Goal: Task Accomplishment & Management: Manage account settings

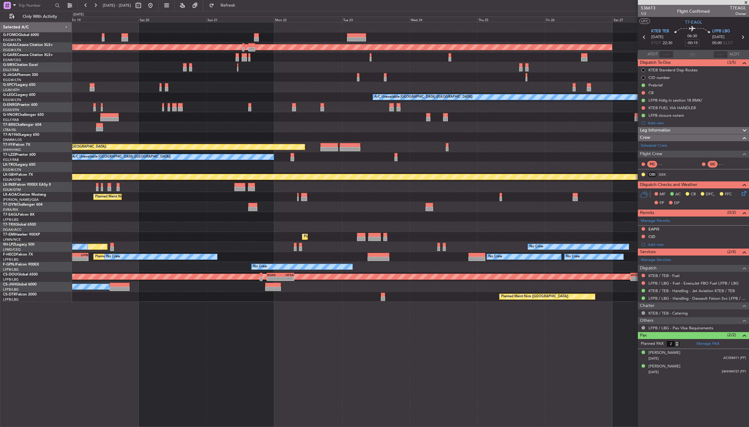
click at [137, 167] on div "Planned Maint Dusseldorf A/C Unavailable London (Luton) AOG Maint London (Stans…" at bounding box center [410, 161] width 677 height 279
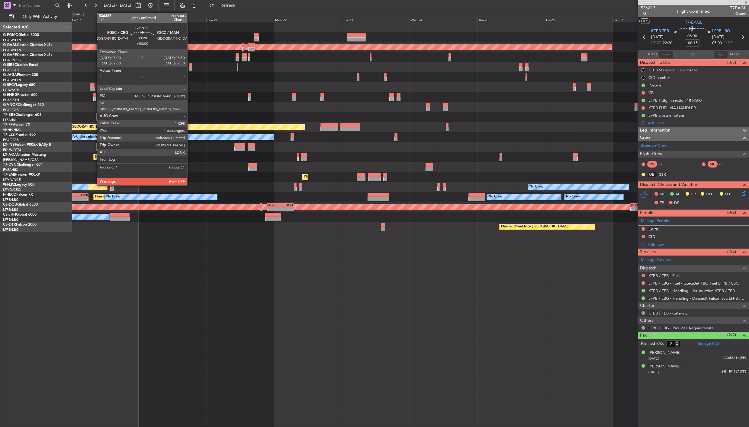
click at [94, 97] on div at bounding box center [94, 99] width 2 height 4
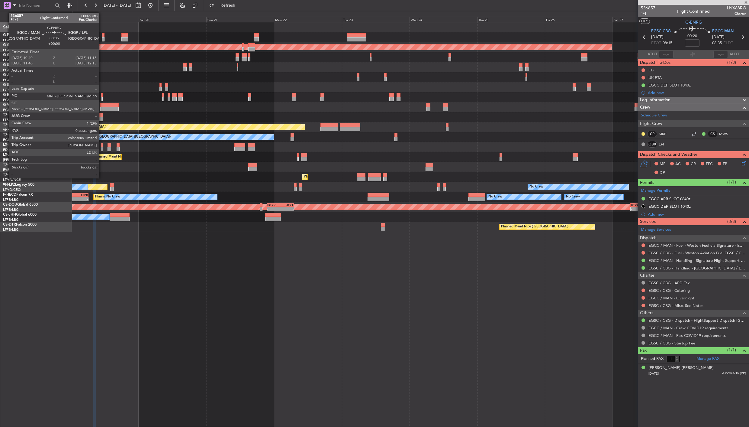
click at [102, 96] on div at bounding box center [102, 95] width 2 height 4
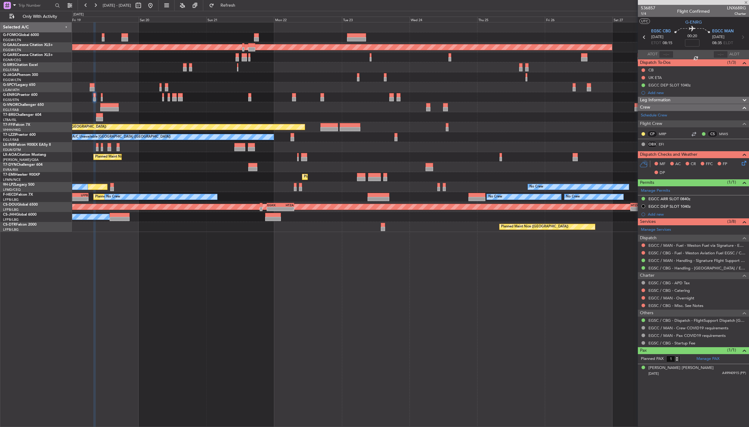
type input "0"
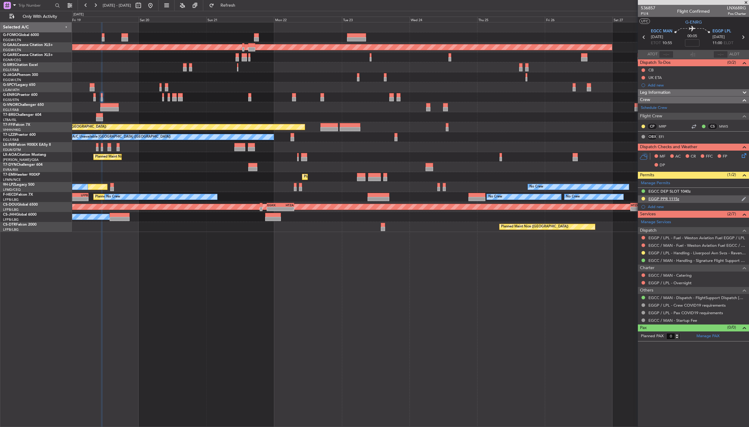
click at [672, 198] on div "EGGP PPR 1115z" at bounding box center [664, 198] width 31 height 5
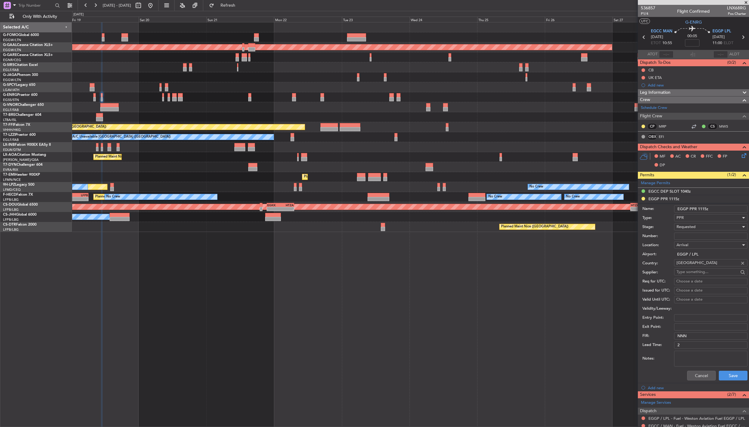
click at [704, 235] on input "Number:" at bounding box center [710, 235] width 73 height 7
paste input "LAS/05/19/AD"
type input "LAS/05/19/AD"
click at [700, 224] on div "Requested" at bounding box center [709, 226] width 64 height 9
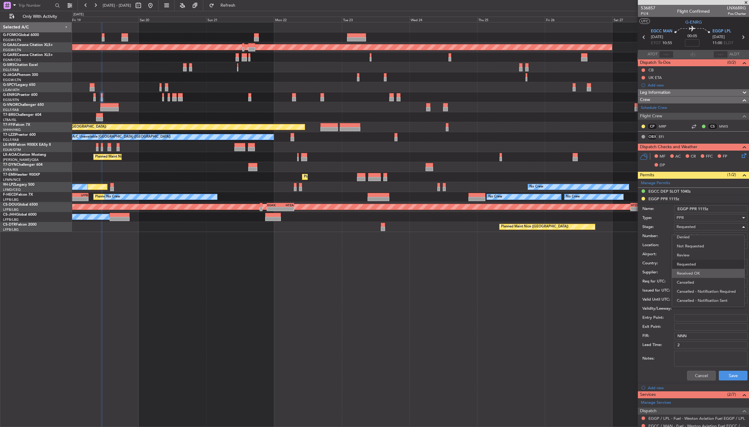
click at [705, 270] on span "Received OK" at bounding box center [708, 273] width 63 height 9
click at [727, 374] on button "Save" at bounding box center [733, 375] width 29 height 10
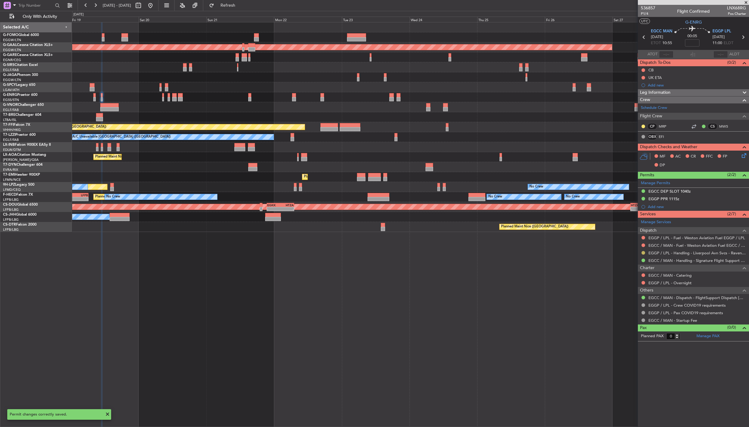
click at [644, 254] on button at bounding box center [644, 253] width 4 height 4
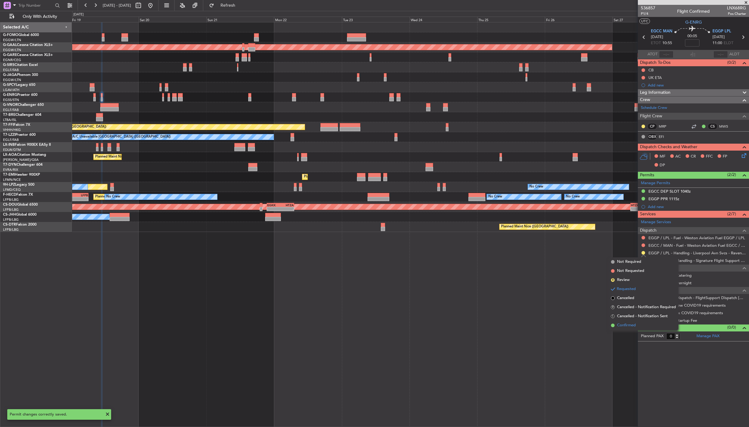
click at [636, 327] on span "Confirmed" at bounding box center [626, 325] width 19 height 6
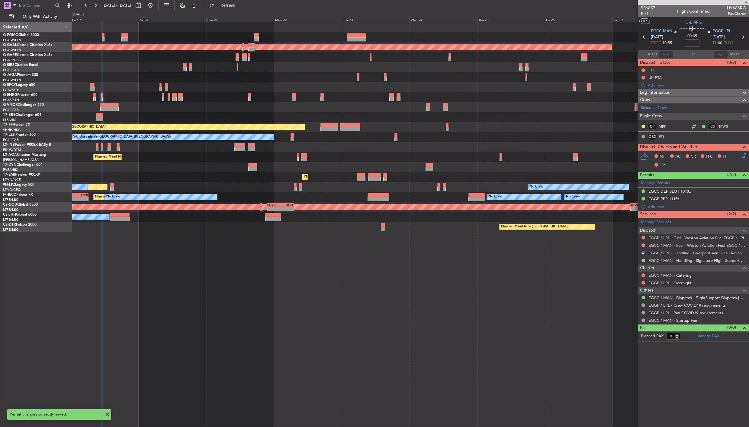
click at [745, 39] on icon at bounding box center [743, 37] width 8 height 8
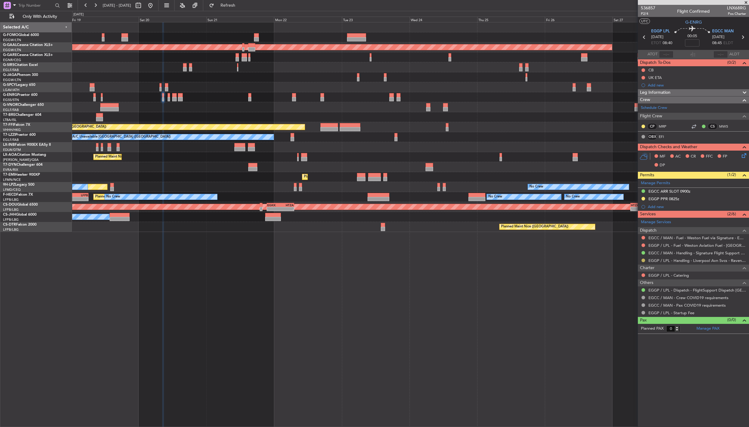
click at [644, 259] on button at bounding box center [644, 260] width 4 height 4
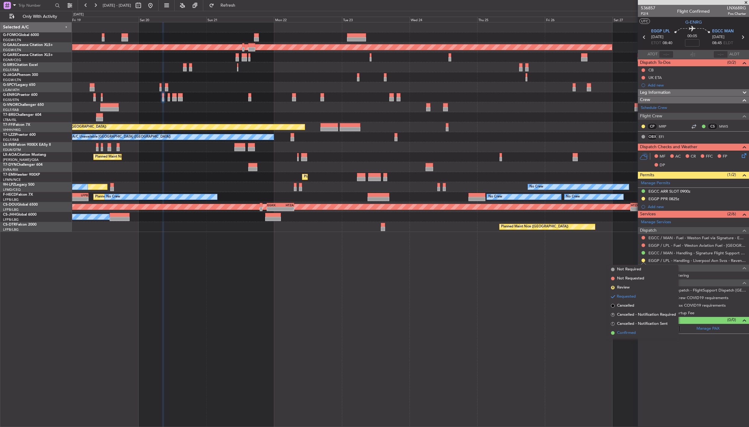
click at [630, 332] on span "Confirmed" at bounding box center [626, 333] width 19 height 6
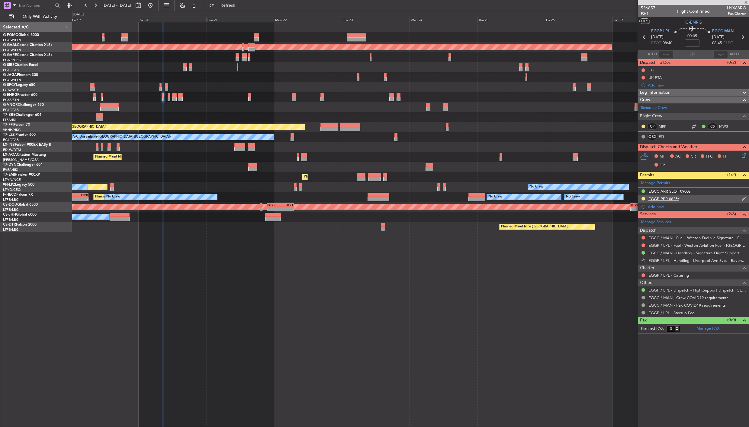
click at [664, 198] on div "EGGP PPR 0825z" at bounding box center [664, 198] width 31 height 5
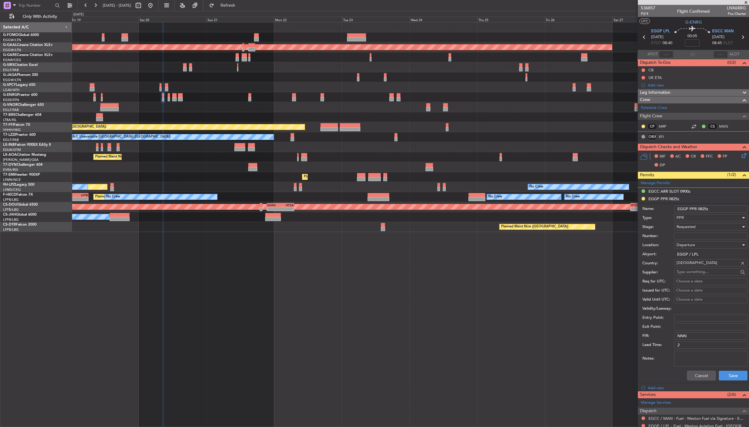
click at [687, 233] on input "Number:" at bounding box center [710, 235] width 73 height 7
paste input "LAS/05/19/AD"
type input "LAS/05/19/AD"
click at [693, 228] on span "Requested" at bounding box center [686, 226] width 19 height 5
click at [697, 270] on span "Received OK" at bounding box center [708, 273] width 63 height 9
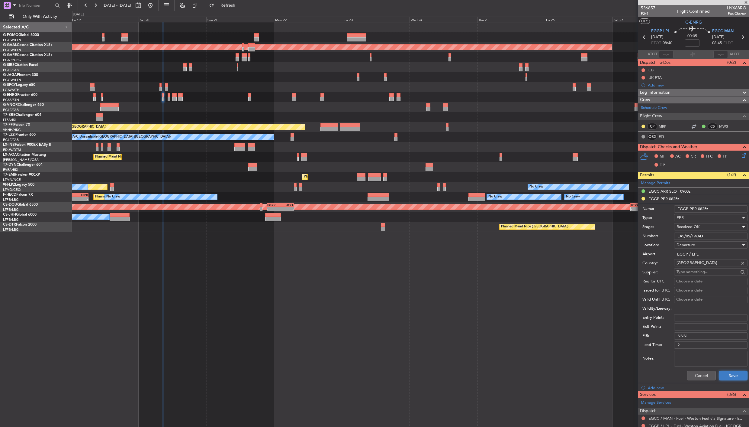
click at [726, 374] on button "Save" at bounding box center [733, 375] width 29 height 10
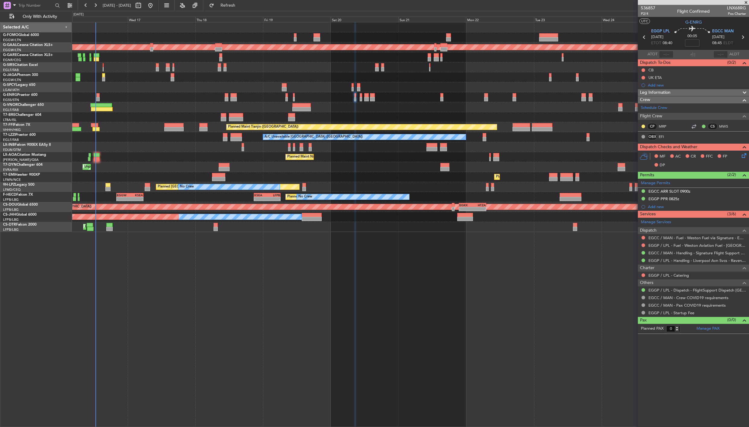
click at [296, 225] on div "OLBA 11:00 Z KTEB 22:45 Z 10:50 Z 22:30 Z Planned Maint Dusseldorf Planned Main…" at bounding box center [410, 126] width 677 height 209
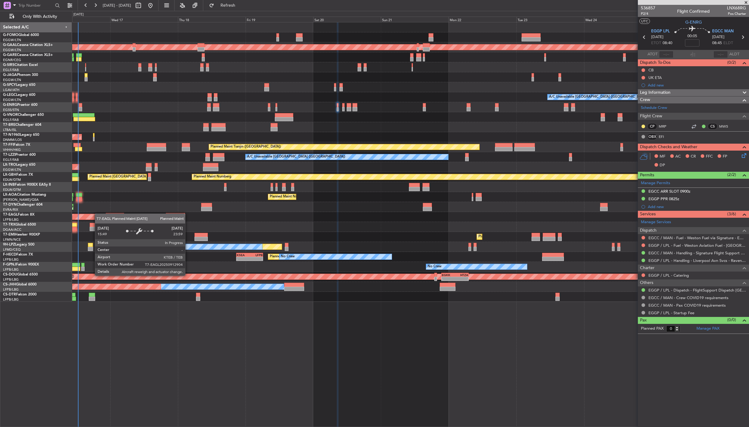
click at [97, 215] on div "OLBA 11:00 Z KTEB 22:45 Z 10:50 Z 22:30 Z Planned Maint Dusseldorf A/C Unavaila…" at bounding box center [410, 161] width 677 height 279
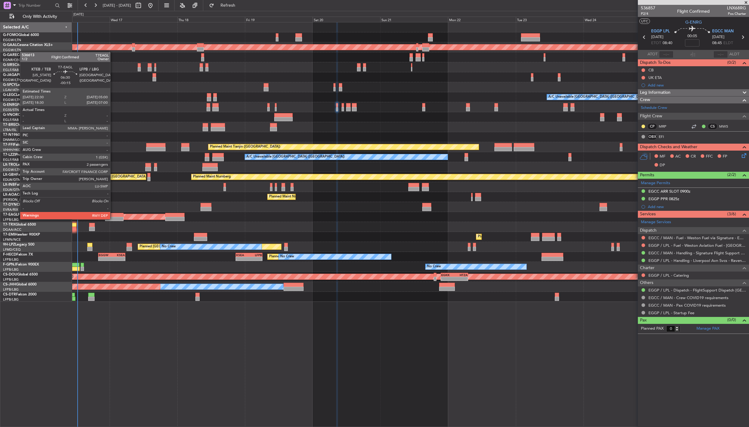
click at [113, 218] on div at bounding box center [114, 219] width 18 height 4
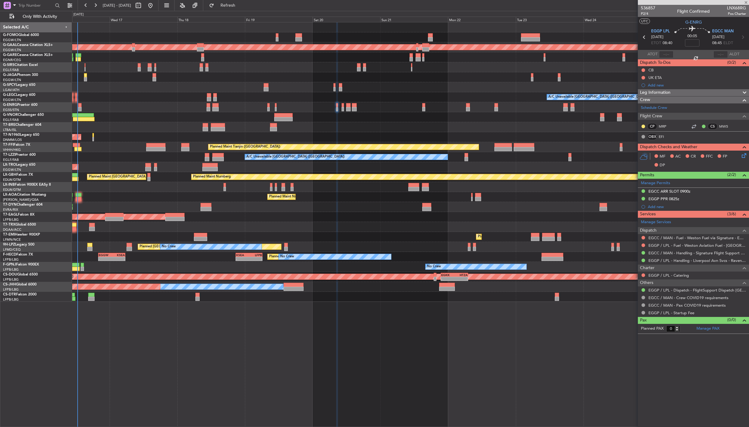
type input "-00:15"
type input "2"
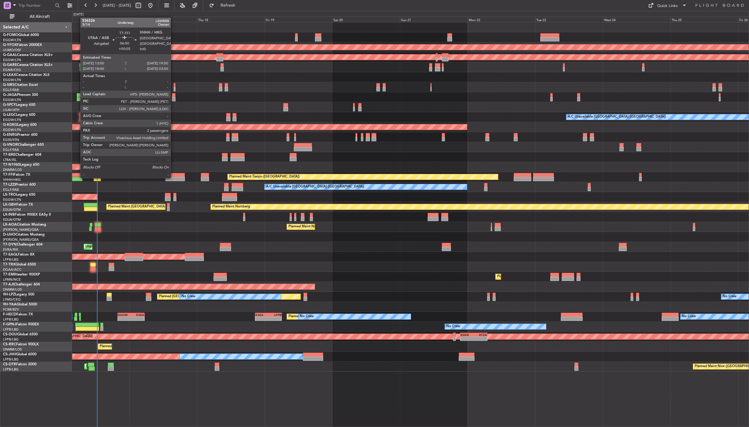
click at [174, 177] on div at bounding box center [175, 179] width 19 height 4
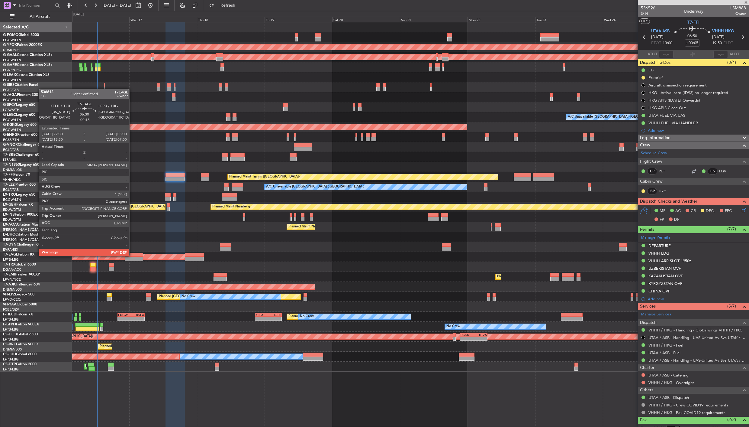
click at [132, 255] on div at bounding box center [134, 255] width 18 height 4
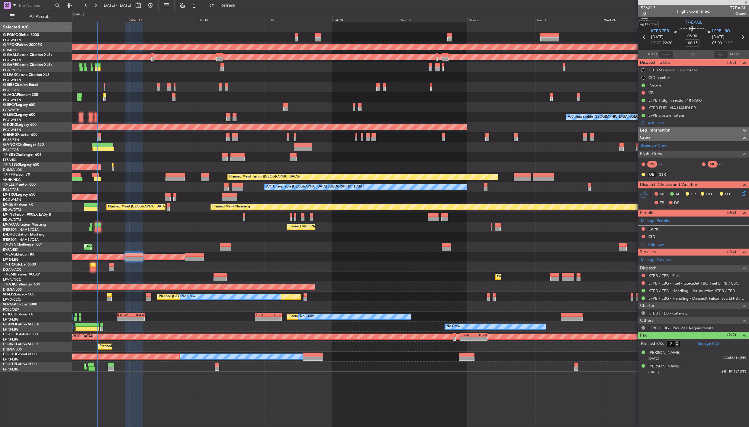
click at [645, 13] on span "1/2" at bounding box center [648, 13] width 15 height 5
click at [702, 128] on div "Leg Information" at bounding box center [693, 130] width 111 height 7
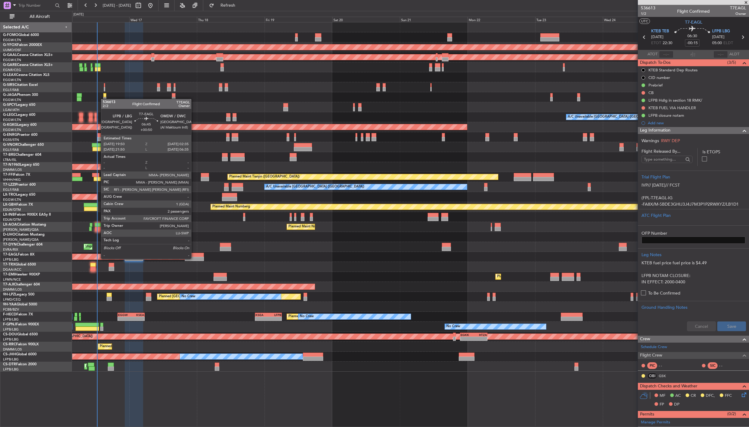
click at [194, 258] on div at bounding box center [194, 259] width 19 height 4
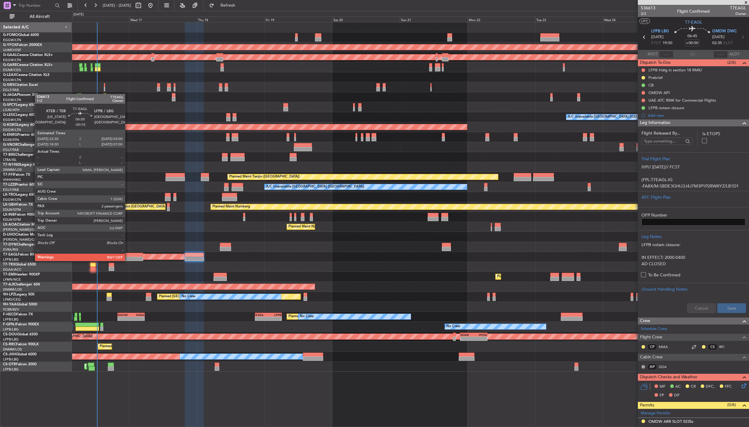
click at [128, 260] on div at bounding box center [134, 259] width 18 height 4
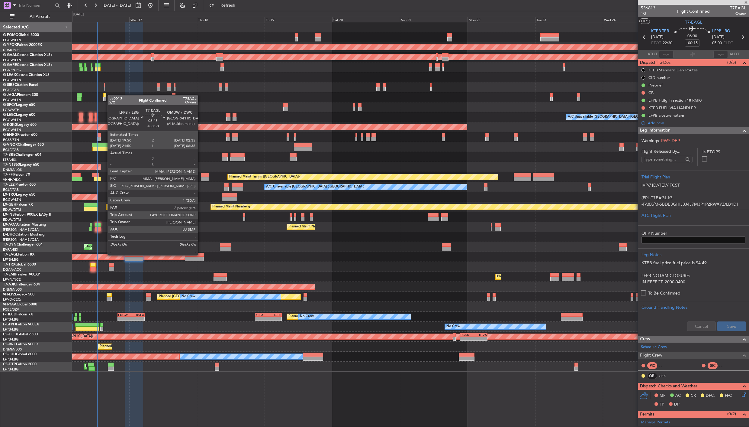
click at [201, 254] on div at bounding box center [194, 255] width 19 height 4
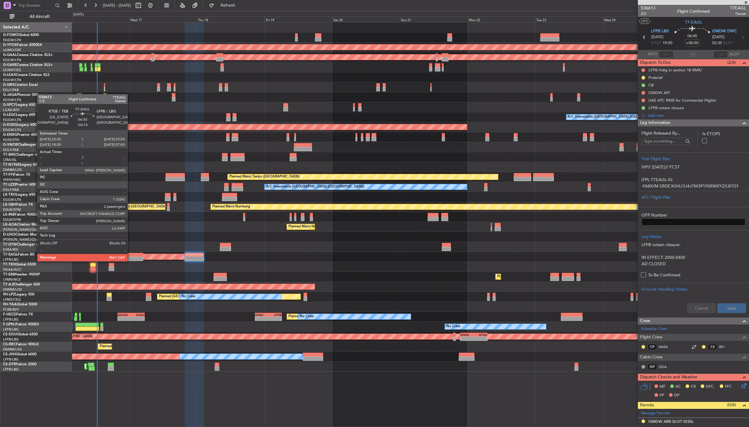
click at [131, 260] on div at bounding box center [134, 259] width 18 height 4
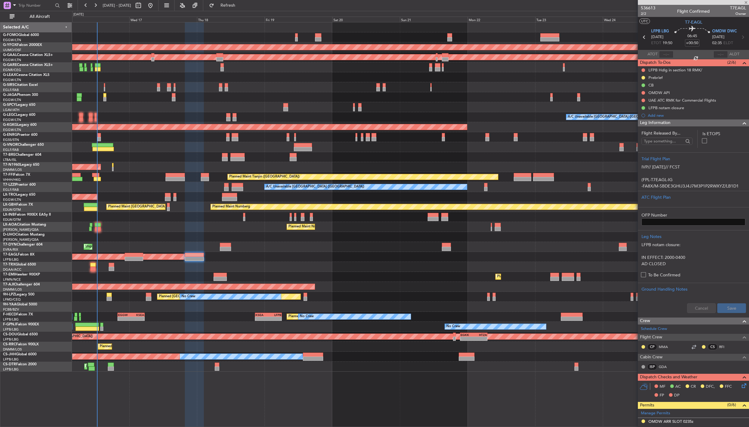
type input "-00:15"
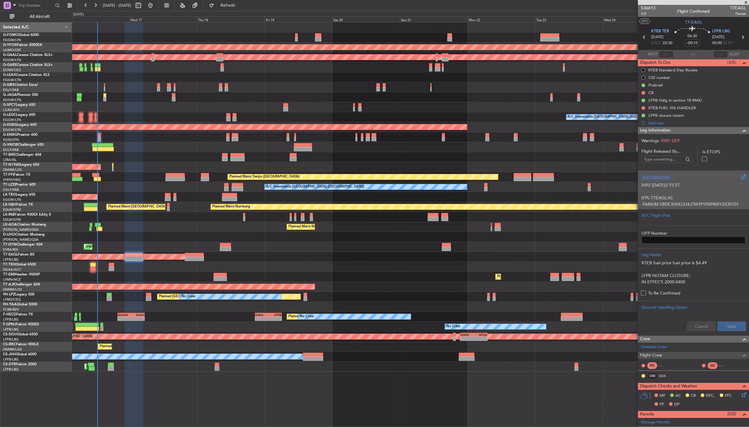
click at [681, 201] on p "-FA8X/M-SBDE3GHIJ3J4J7M3P1P2RWXYZ/LB1D1" at bounding box center [694, 204] width 104 height 6
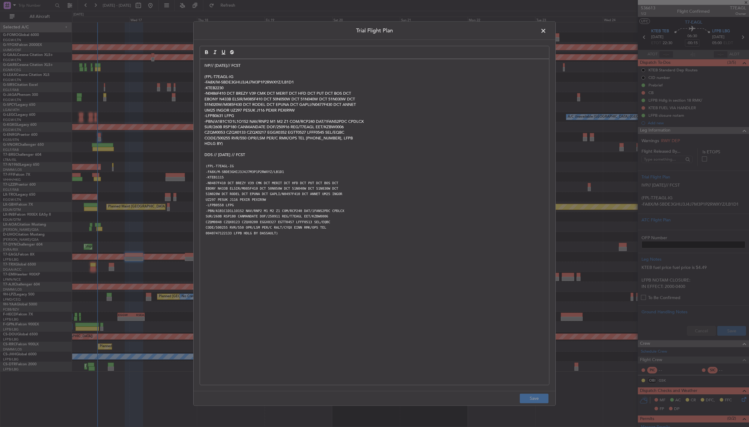
click at [204, 66] on div "IVP// [DATE]// FCST (FPL-T7EAGL-IG -FA8X/M-SBDE3GHIJ3J4J7M3P1P2RWXYZ/LB1D1 -KTE…" at bounding box center [374, 221] width 349 height 325
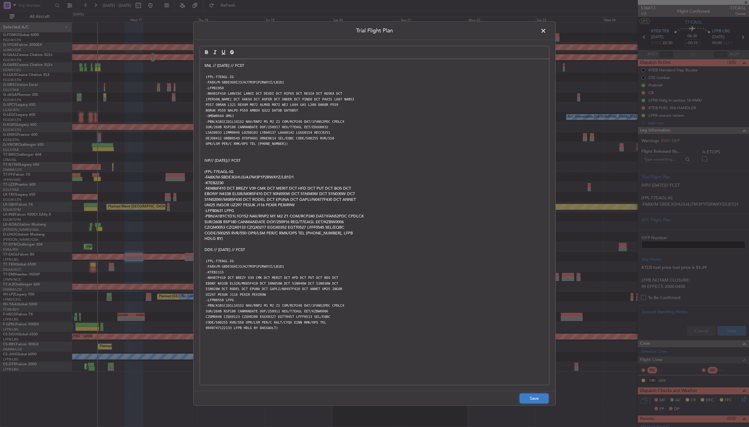
click at [533, 397] on button "Save" at bounding box center [534, 398] width 29 height 10
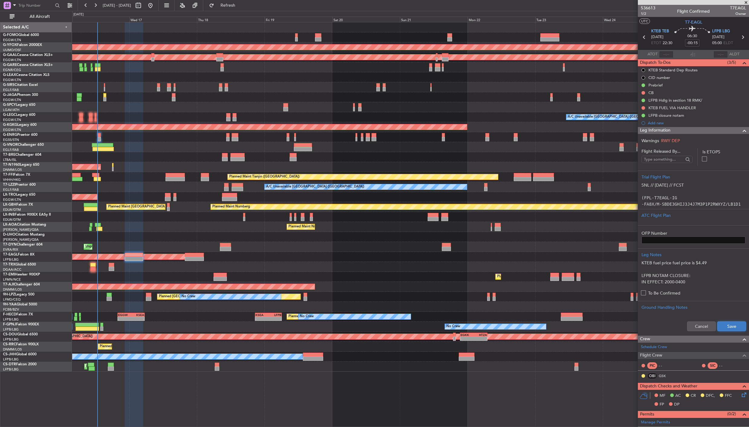
click at [725, 327] on button "Save" at bounding box center [732, 326] width 29 height 10
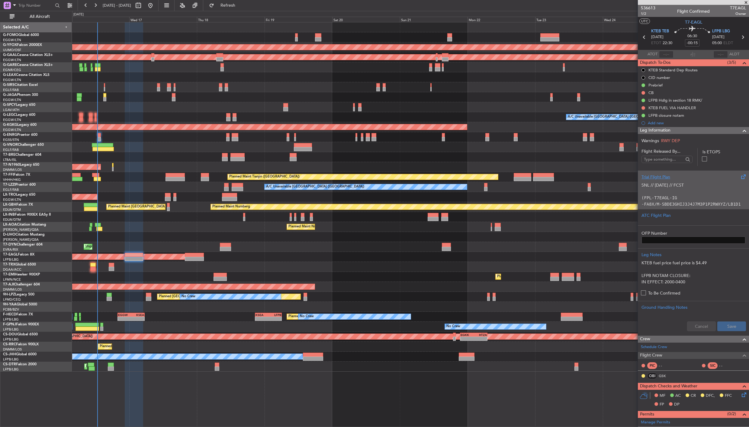
click at [688, 196] on p "(FPL-T7EAGL-IG" at bounding box center [694, 198] width 104 height 6
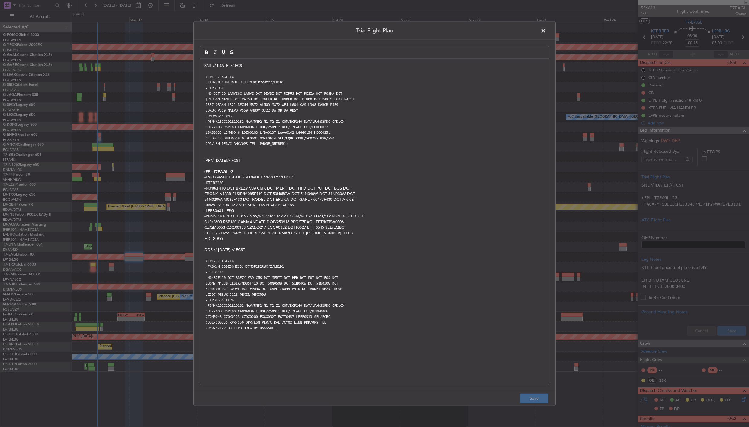
click at [297, 142] on p "OPR/LSM PER/C RMK/OPS TEL [PHONE_NUMBER])" at bounding box center [375, 143] width 340 height 5
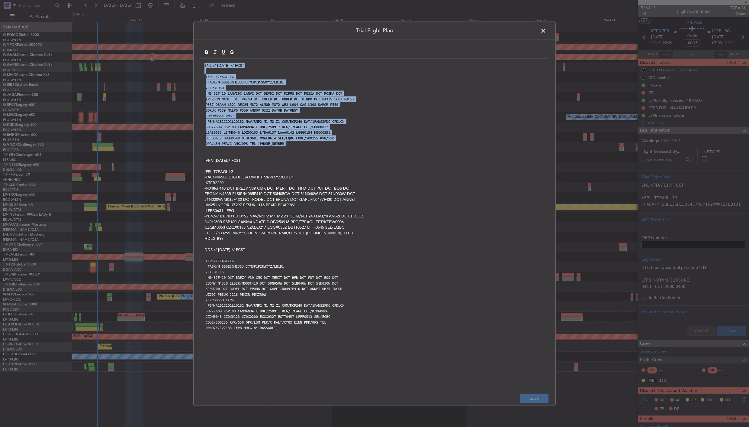
drag, startPoint x: 302, startPoint y: 143, endPoint x: 189, endPoint y: 77, distance: 131.8
click at [189, 77] on div "Trial Flight Plan SNL // [DATE] // FCST (FPL-T7EAGL-IG -FA8X/M-SBDE3GHIJ3J4J7M3…" at bounding box center [374, 213] width 749 height 427
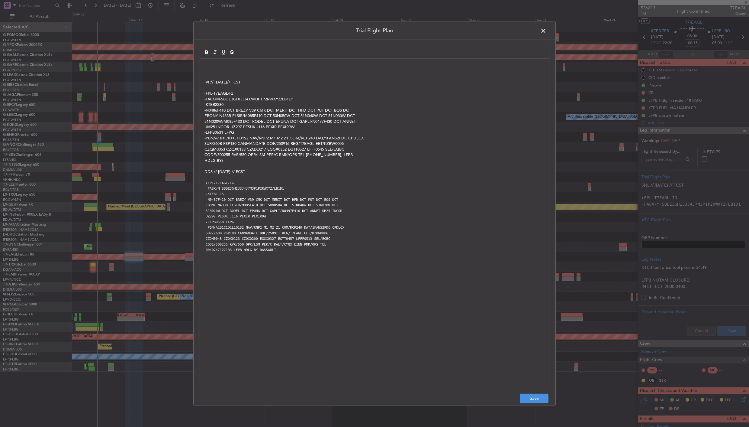
click at [204, 82] on div "IVP// [DATE]// FCST (FPL-T7EAGL-IG -FA8X/M-SBDE3GHIJ3J4J7M3P1P2RWXYZ/LB1D1 -KTE…" at bounding box center [374, 221] width 349 height 325
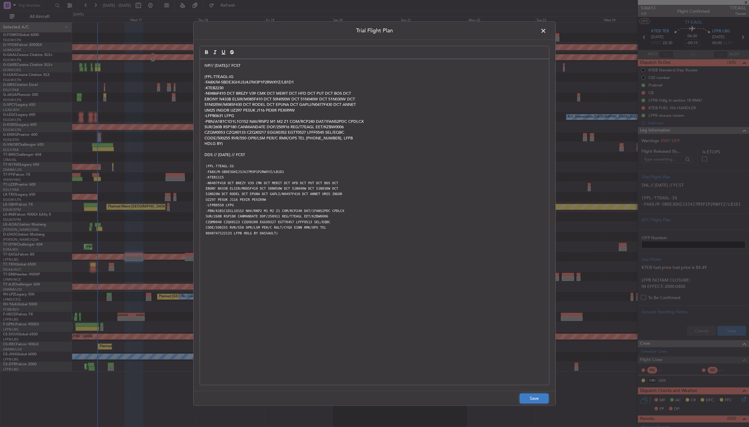
click at [540, 398] on button "Save" at bounding box center [534, 398] width 29 height 10
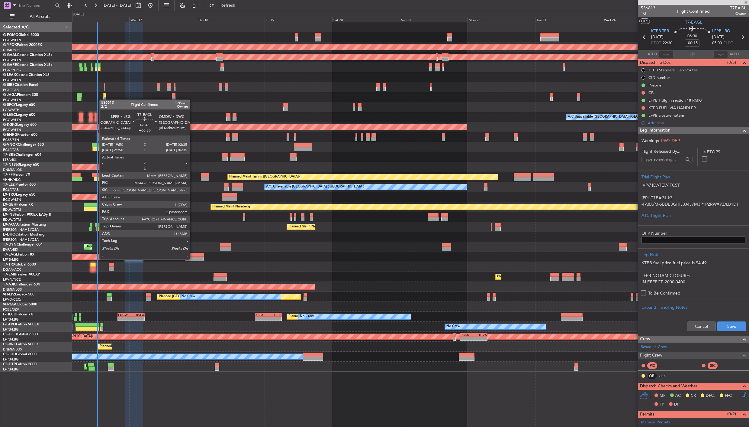
click at [193, 259] on div at bounding box center [194, 259] width 19 height 4
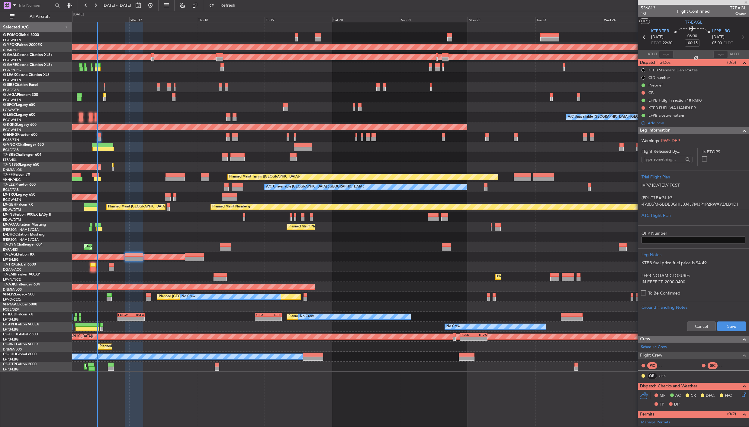
type input "+00:50"
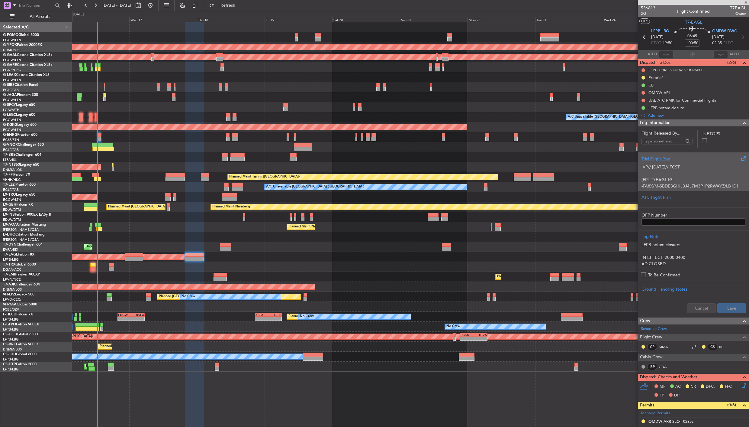
click at [656, 157] on div "Trial Flight Plan" at bounding box center [694, 159] width 104 height 6
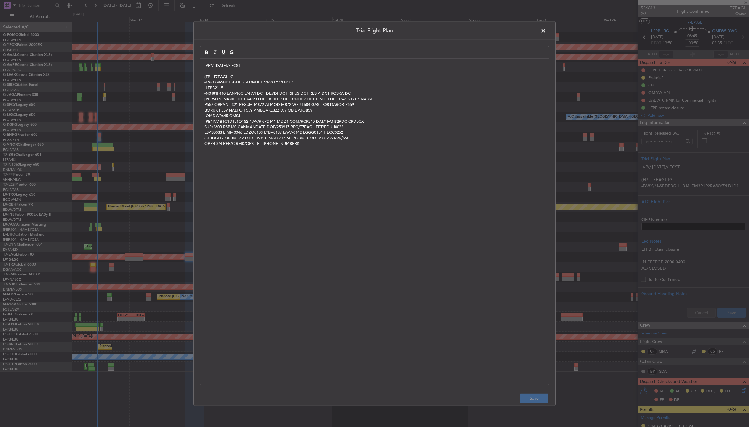
click at [204, 67] on div "IVP// [DATE]// FCST (FPL-T7EAGL-IG -FA8X/M-SBDE3GHIJ3J4J7M3P1P2RWXYZ/LB1D1 -LFP…" at bounding box center [374, 221] width 349 height 325
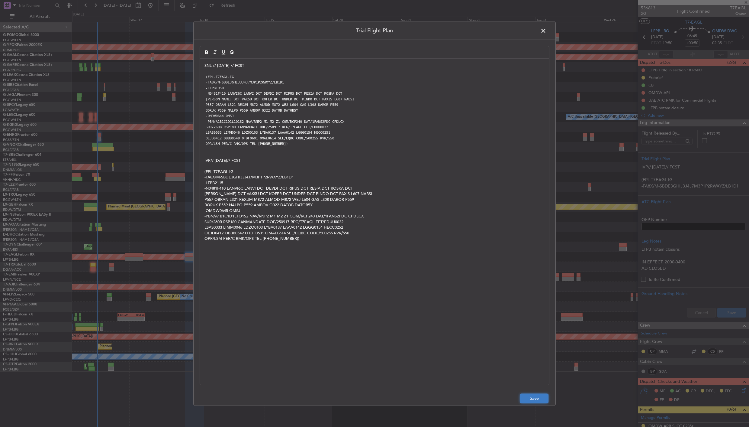
click at [536, 395] on button "Save" at bounding box center [534, 398] width 29 height 10
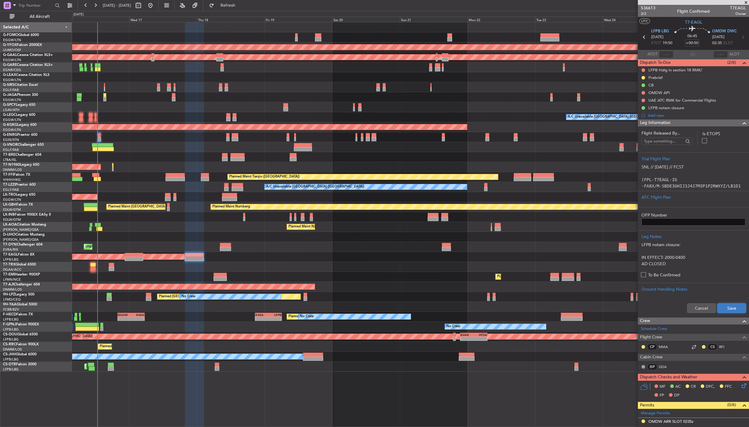
click at [723, 306] on button "Save" at bounding box center [732, 308] width 29 height 10
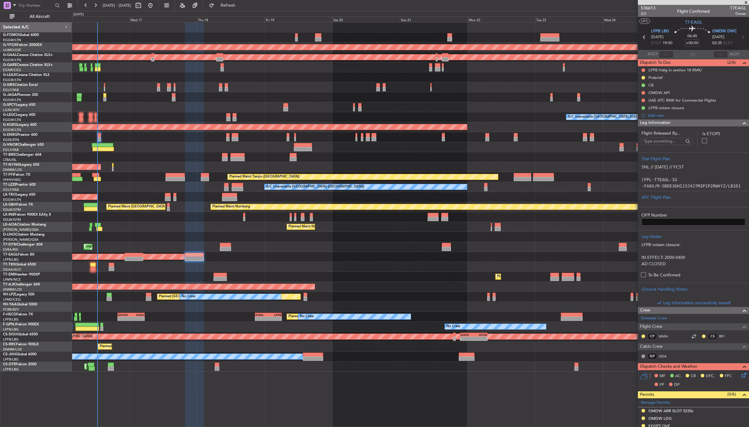
click at [674, 123] on div "Leg Information" at bounding box center [693, 122] width 111 height 7
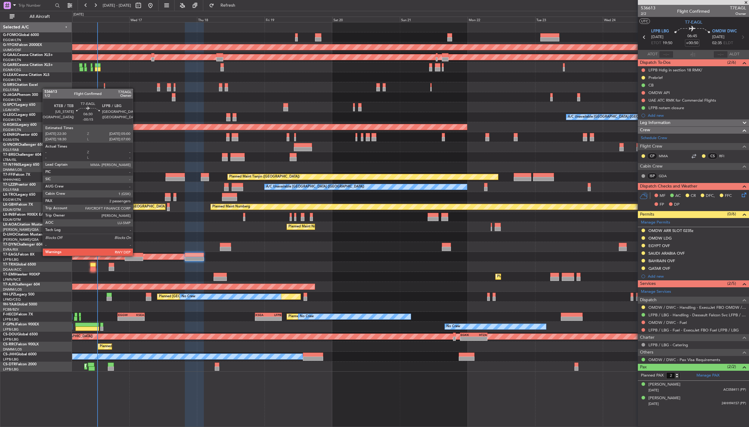
click at [136, 255] on div at bounding box center [134, 255] width 18 height 4
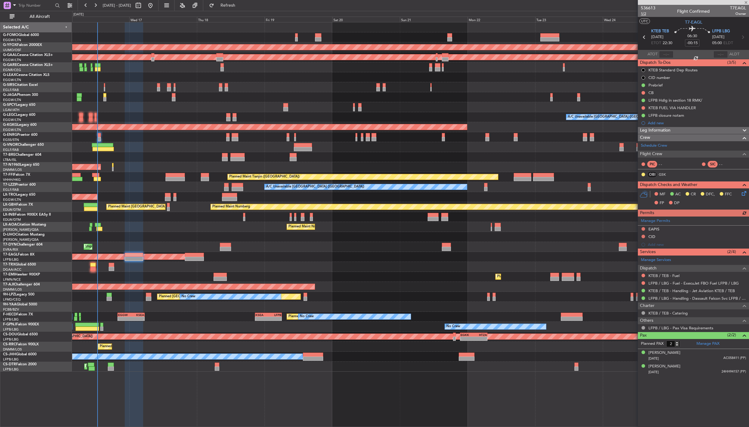
click at [644, 14] on span "1/2" at bounding box center [648, 13] width 15 height 5
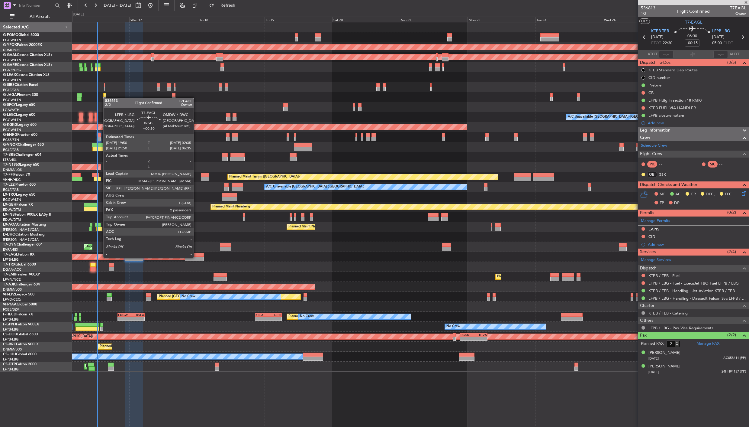
click at [197, 257] on div at bounding box center [194, 259] width 19 height 4
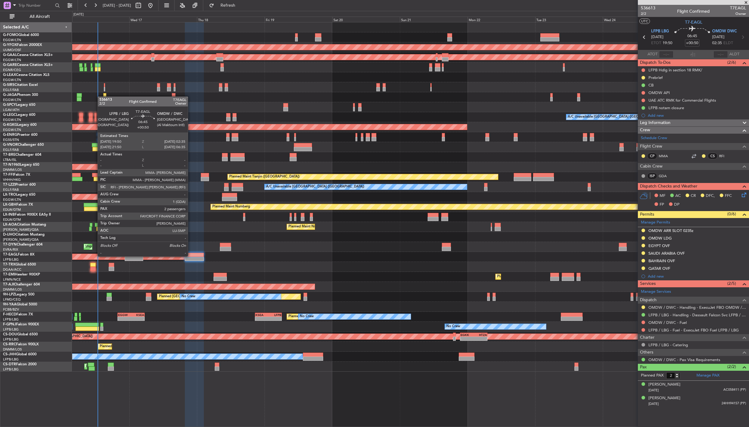
click at [191, 256] on div at bounding box center [194, 255] width 19 height 4
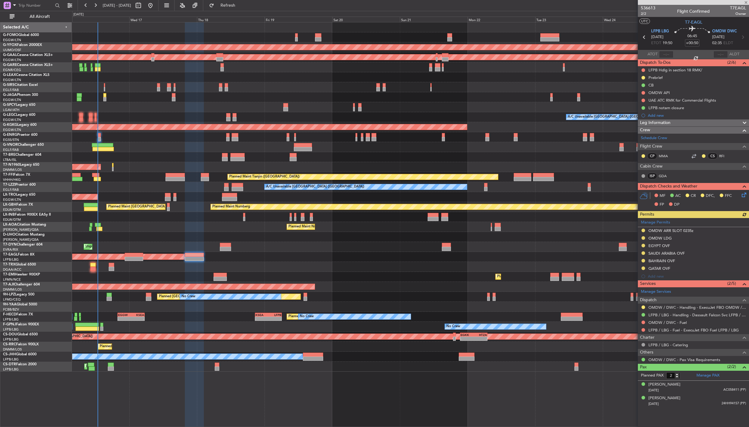
click at [742, 194] on icon at bounding box center [743, 193] width 5 height 5
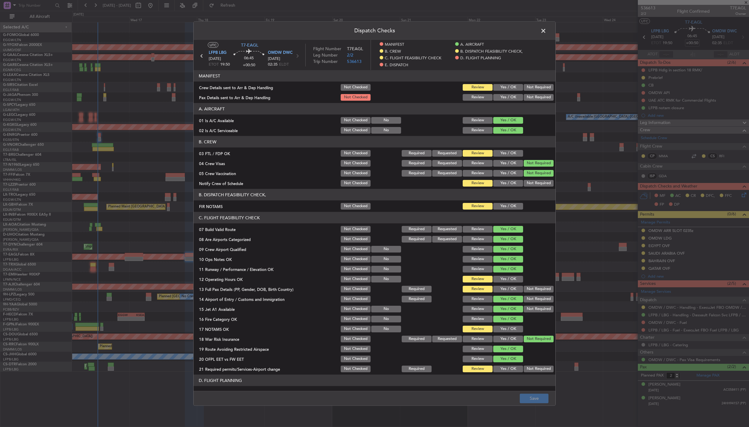
click at [497, 151] on button "Yes / OK" at bounding box center [508, 153] width 30 height 7
click at [494, 181] on button "Yes / OK" at bounding box center [508, 183] width 30 height 7
click at [504, 203] on button "Yes / OK" at bounding box center [508, 206] width 30 height 7
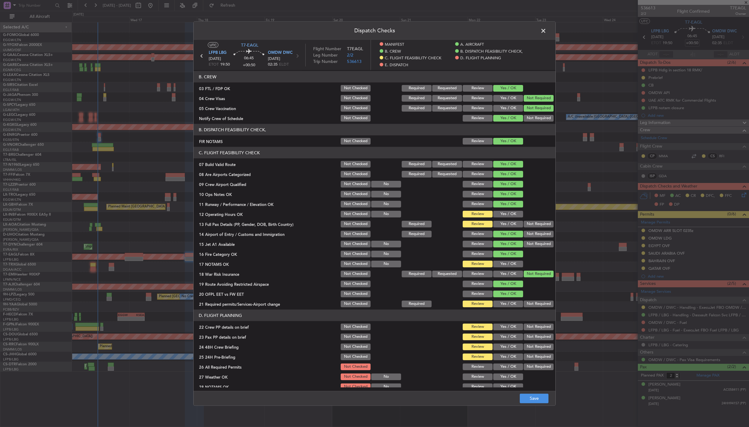
scroll to position [67, 0]
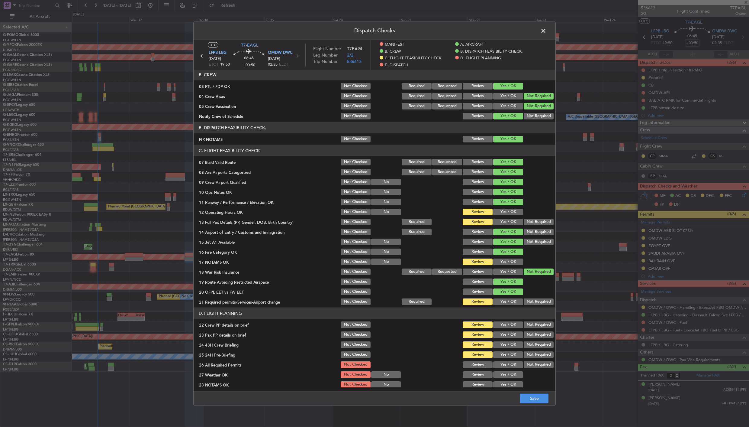
click at [497, 209] on button "Yes / OK" at bounding box center [508, 212] width 30 height 7
click at [497, 223] on button "Yes / OK" at bounding box center [508, 221] width 30 height 7
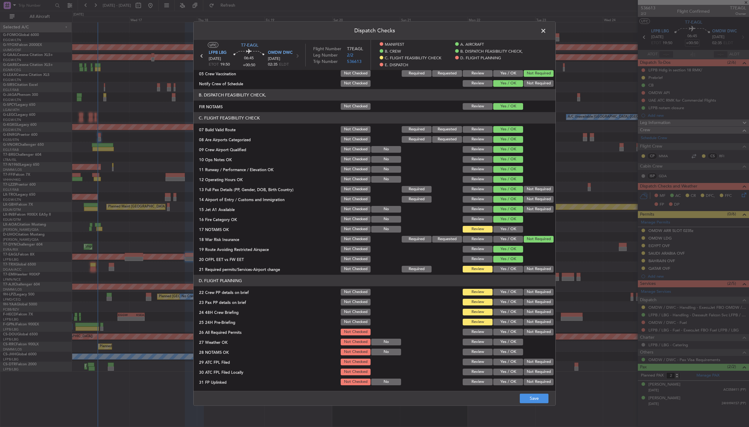
scroll to position [134, 0]
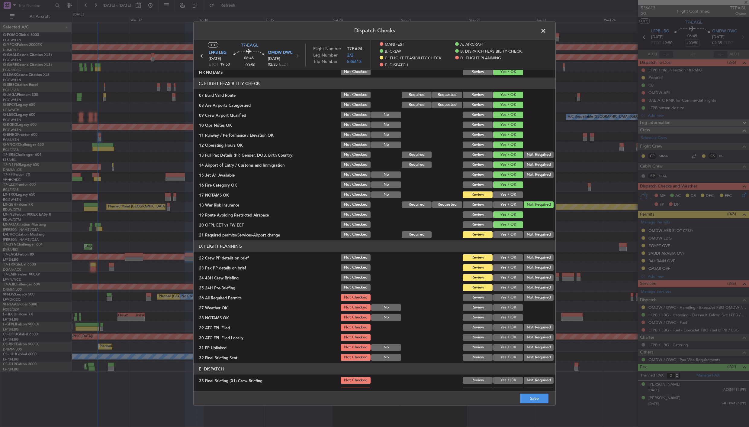
click at [500, 192] on button "Yes / OK" at bounding box center [508, 194] width 30 height 7
click at [500, 257] on button "Yes / OK" at bounding box center [508, 257] width 30 height 7
click at [497, 269] on button "Yes / OK" at bounding box center [508, 267] width 30 height 7
click at [497, 278] on button "Yes / OK" at bounding box center [508, 277] width 30 height 7
click at [497, 285] on button "Yes / OK" at bounding box center [508, 287] width 30 height 7
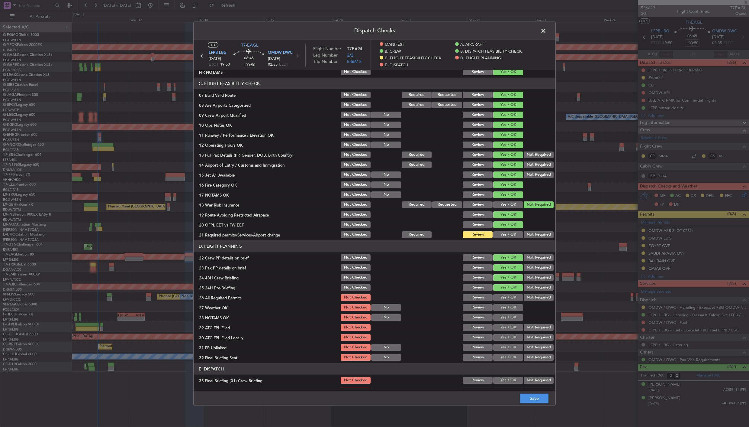
click at [500, 230] on div "Yes / OK" at bounding box center [508, 234] width 31 height 8
click at [501, 234] on button "Yes / OK" at bounding box center [508, 234] width 30 height 7
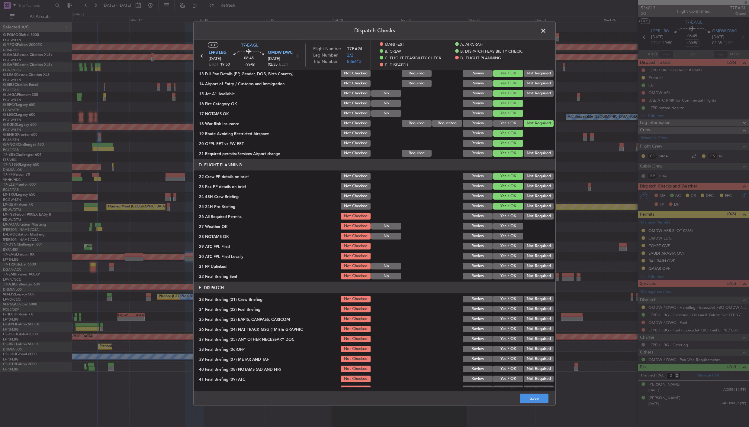
scroll to position [242, 0]
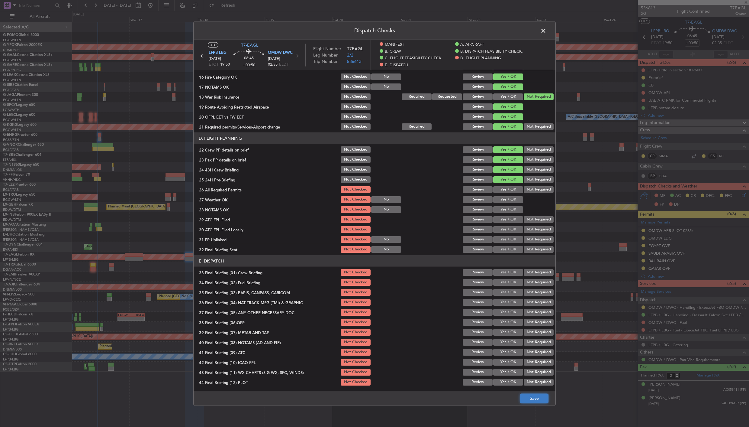
click at [534, 401] on button "Save" at bounding box center [534, 398] width 29 height 10
click at [547, 31] on span at bounding box center [547, 32] width 0 height 12
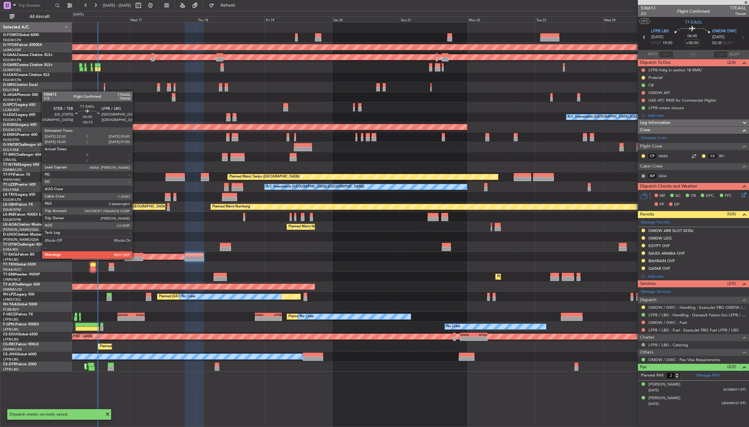
click at [135, 258] on div at bounding box center [134, 259] width 18 height 4
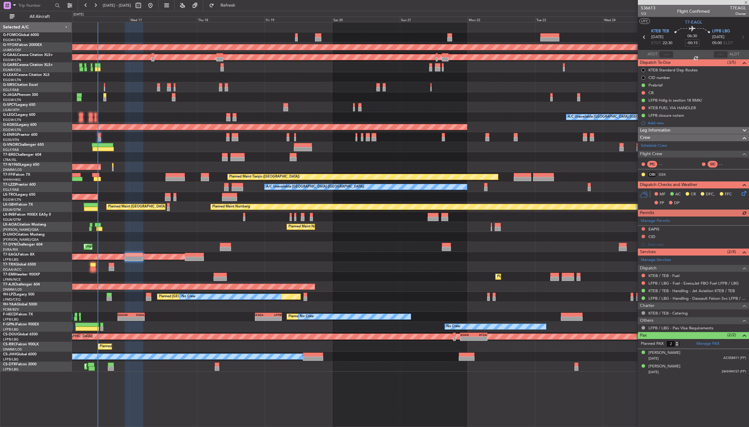
click at [744, 193] on icon at bounding box center [743, 192] width 5 height 5
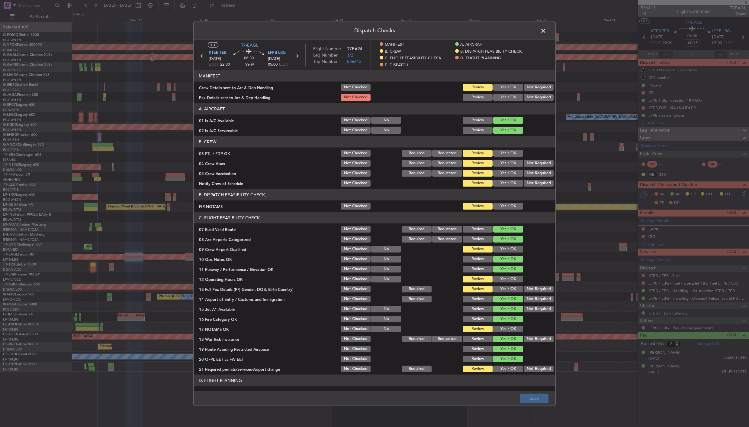
click at [500, 155] on button "Yes / OK" at bounding box center [508, 153] width 30 height 7
drag, startPoint x: 498, startPoint y: 165, endPoint x: 497, endPoint y: 171, distance: 6.1
click at [498, 165] on button "Yes / OK" at bounding box center [508, 163] width 30 height 7
click at [497, 172] on button "Yes / OK" at bounding box center [508, 173] width 30 height 7
drag, startPoint x: 498, startPoint y: 179, endPoint x: 500, endPoint y: 188, distance: 8.6
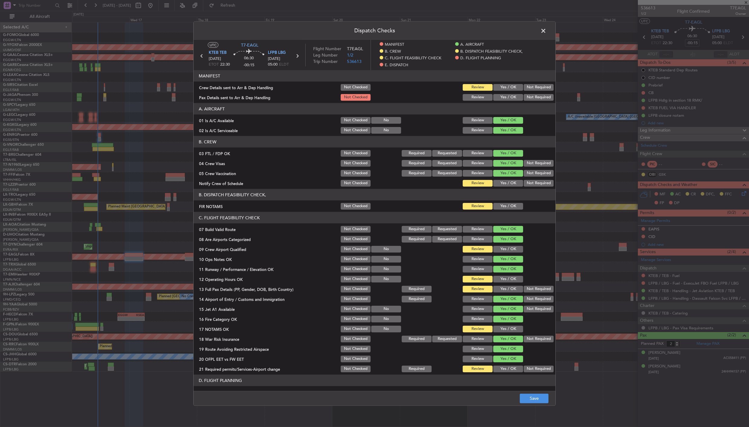
click at [499, 180] on div "Yes / OK" at bounding box center [508, 183] width 31 height 8
click at [502, 183] on button "Yes / OK" at bounding box center [508, 183] width 30 height 7
click at [503, 206] on button "Yes / OK" at bounding box center [508, 206] width 30 height 7
click at [503, 249] on button "Yes / OK" at bounding box center [508, 249] width 30 height 7
drag, startPoint x: 498, startPoint y: 277, endPoint x: 498, endPoint y: 284, distance: 7.6
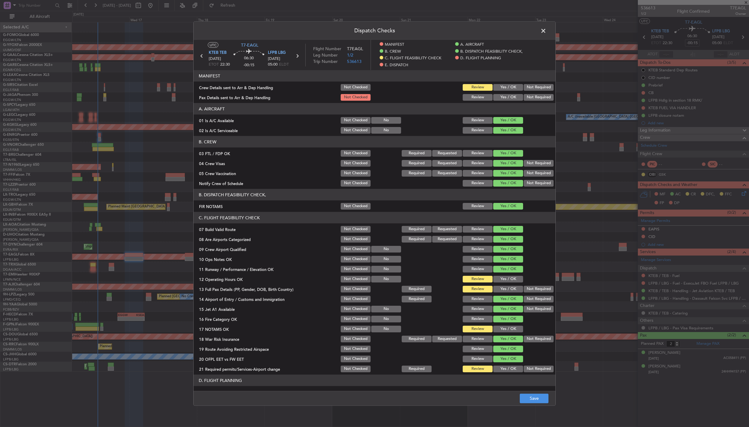
click at [498, 283] on section "C. FLIGHT FEASIBILITY CHECK 07 Build Valid Route Not Checked Required Requested…" at bounding box center [375, 292] width 362 height 161
click at [498, 289] on button "Yes / OK" at bounding box center [508, 289] width 30 height 7
click at [500, 279] on button "Yes / OK" at bounding box center [508, 279] width 30 height 7
click at [500, 329] on button "Yes / OK" at bounding box center [508, 328] width 30 height 7
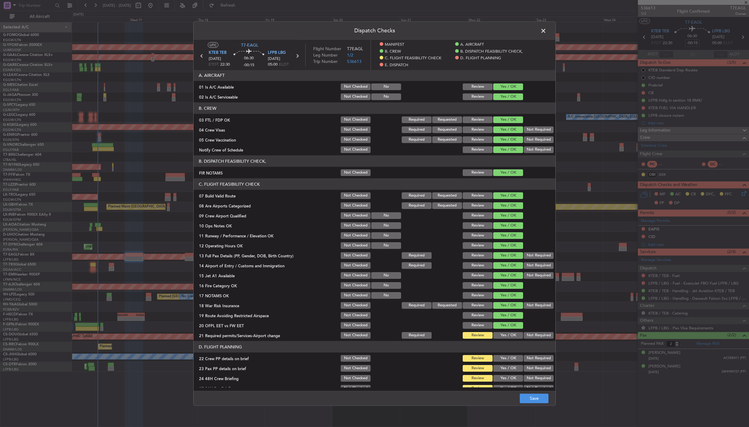
click at [502, 332] on button "Yes / OK" at bounding box center [508, 335] width 30 height 7
drag, startPoint x: 502, startPoint y: 354, endPoint x: 503, endPoint y: 364, distance: 9.7
click at [502, 355] on button "Yes / OK" at bounding box center [508, 358] width 30 height 7
click at [503, 367] on button "Yes / OK" at bounding box center [508, 368] width 30 height 7
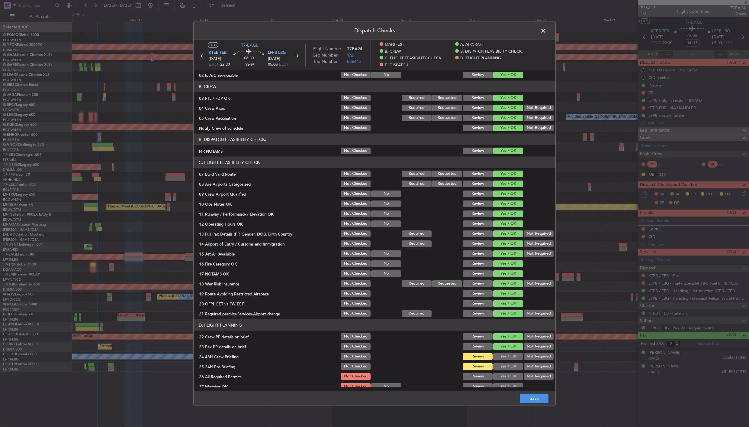
scroll to position [101, 0]
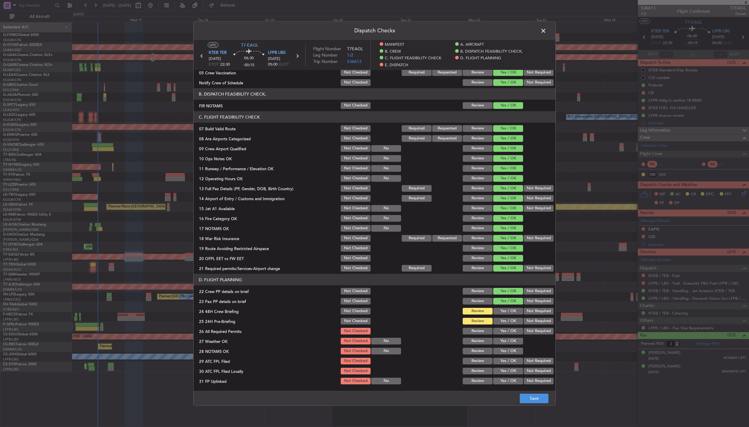
click at [502, 309] on button "Yes / OK" at bounding box center [508, 311] width 30 height 7
click at [500, 319] on button "Yes / OK" at bounding box center [508, 321] width 30 height 7
click at [532, 398] on button "Save" at bounding box center [534, 398] width 29 height 10
click at [547, 31] on span at bounding box center [547, 32] width 0 height 12
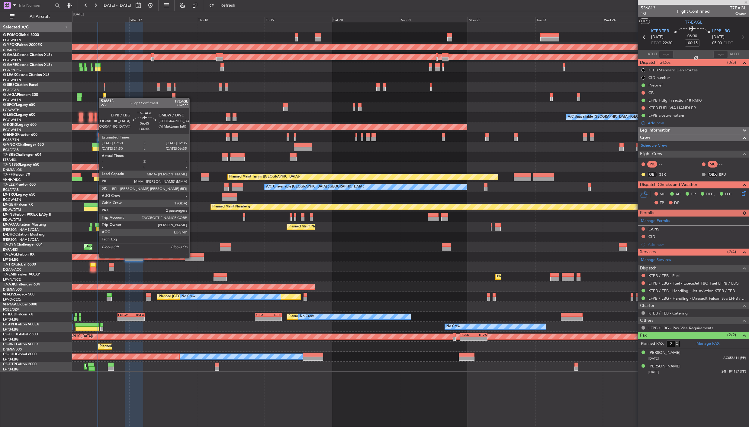
click at [192, 257] on div at bounding box center [194, 259] width 19 height 4
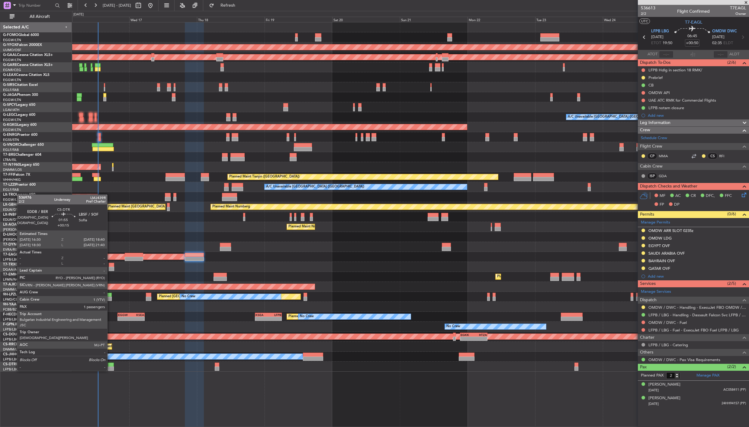
click at [110, 364] on div at bounding box center [111, 364] width 6 height 4
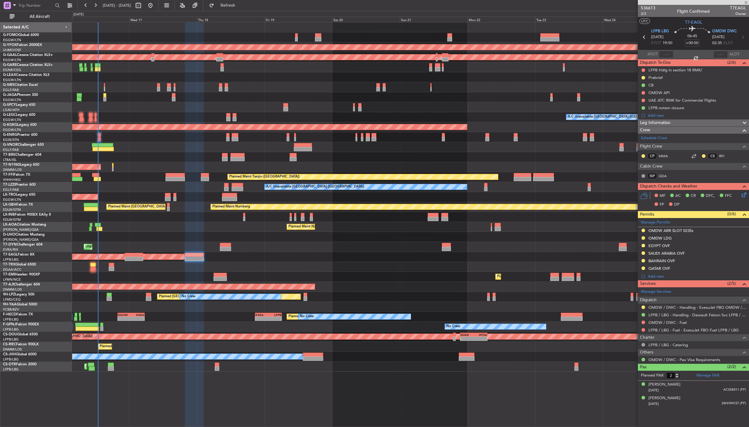
type input "+00:15"
type input "1"
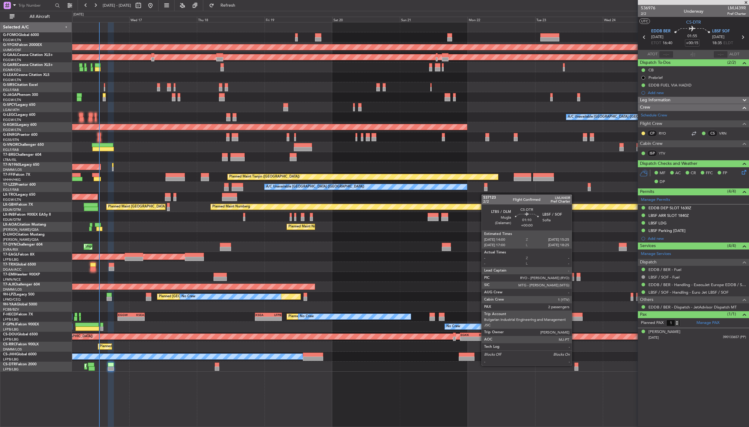
click at [575, 364] on div at bounding box center [577, 364] width 4 height 4
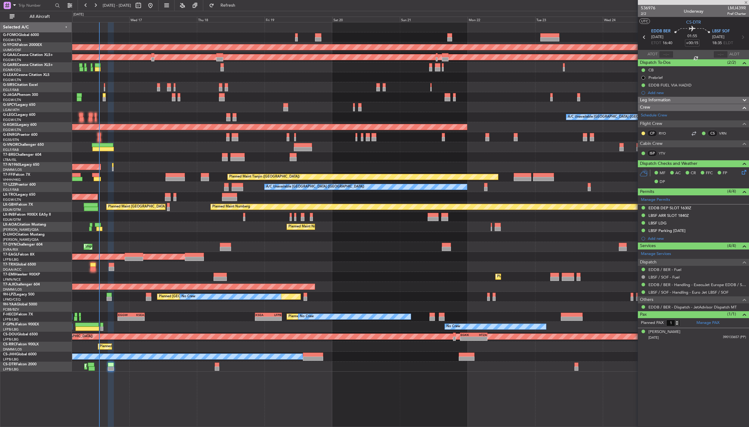
type input "2"
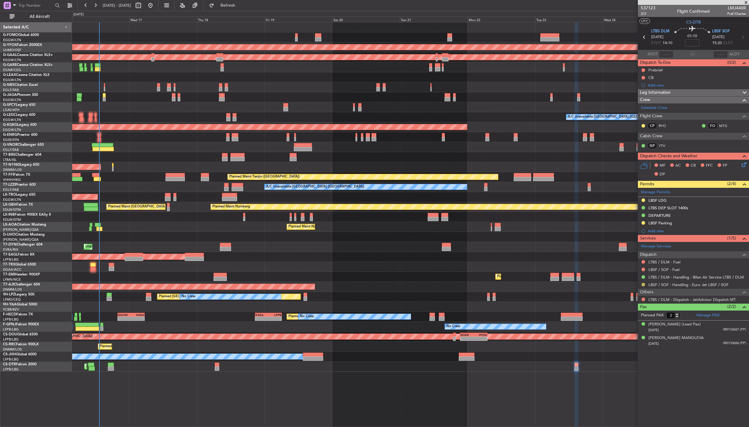
click at [643, 283] on button at bounding box center [644, 285] width 4 height 4
click at [623, 357] on span "Confirmed" at bounding box center [626, 357] width 19 height 6
click at [661, 219] on div "LBSF Parking" at bounding box center [693, 223] width 111 height 8
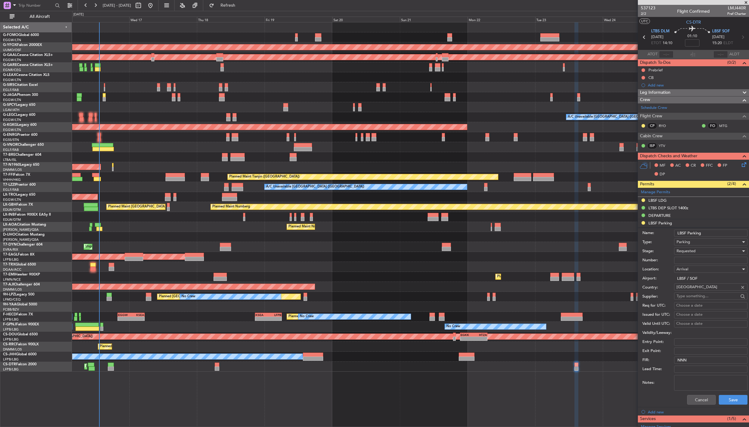
click at [681, 259] on input "Number:" at bounding box center [710, 260] width 73 height 7
drag, startPoint x: 664, startPoint y: 201, endPoint x: 668, endPoint y: 207, distance: 7.2
click at [664, 201] on div "LBSF LDG" at bounding box center [658, 200] width 18 height 5
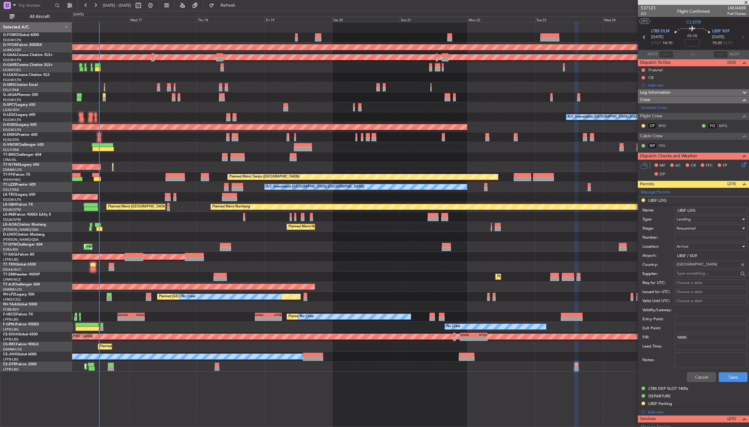
click at [686, 233] on div "Requested" at bounding box center [709, 228] width 64 height 9
click at [667, 230] on div at bounding box center [374, 213] width 749 height 427
click at [681, 238] on input "Number:" at bounding box center [710, 237] width 73 height 7
paste input "161040YA"
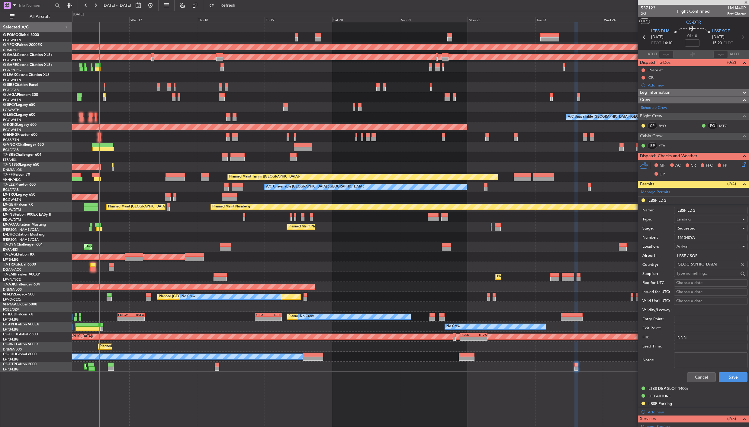
type input "161040YA"
click at [695, 231] on div "Requested" at bounding box center [709, 228] width 64 height 9
click at [705, 275] on span "Received OK" at bounding box center [708, 274] width 63 height 9
click at [729, 373] on button "Save" at bounding box center [733, 377] width 29 height 10
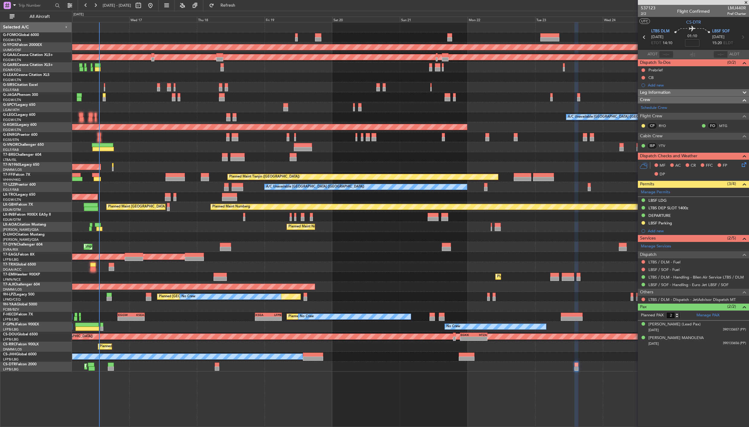
drag, startPoint x: 675, startPoint y: 200, endPoint x: 677, endPoint y: 204, distance: 4.2
click at [675, 200] on div "LBSF LDG" at bounding box center [693, 201] width 111 height 8
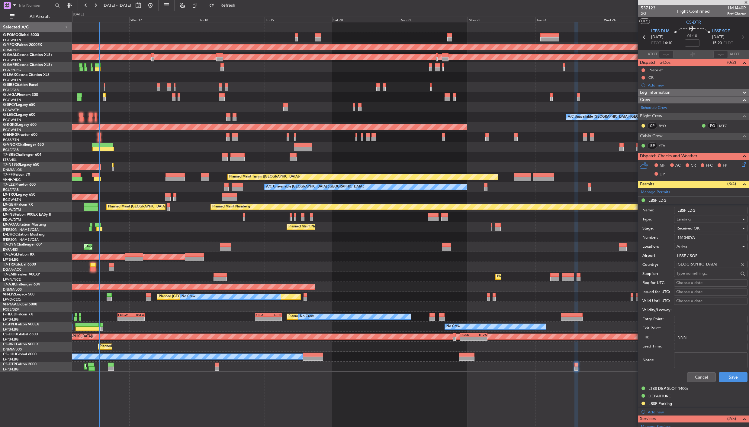
drag, startPoint x: 704, startPoint y: 236, endPoint x: 630, endPoint y: 242, distance: 73.7
click at [632, 242] on fb-app "[DATE] - [DATE] Refresh Quick Links All Aircraft 10:50 Z 22:30 Z OLBA 11:00 Z K…" at bounding box center [374, 216] width 749 height 422
paste input "[GEOGRAPHIC_DATA] -"
type input "[GEOGRAPHIC_DATA] - 161040YA"
click at [723, 379] on button "Save" at bounding box center [733, 377] width 29 height 10
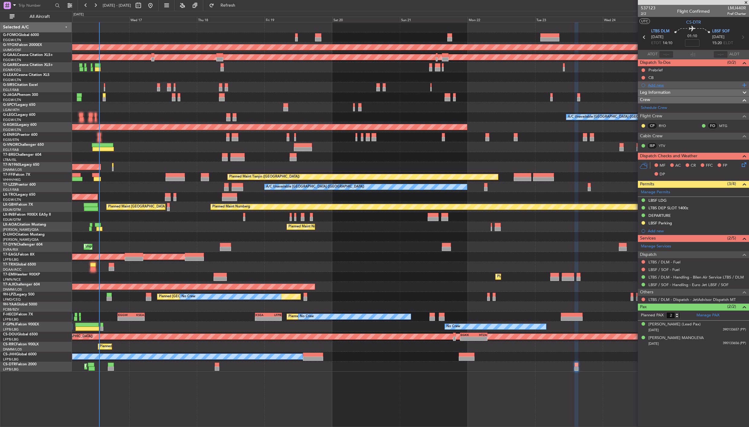
click at [668, 85] on div "Add new" at bounding box center [694, 84] width 93 height 5
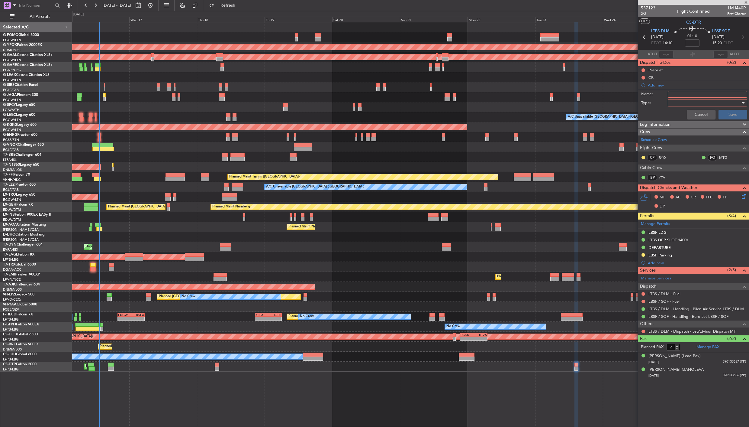
click at [677, 94] on input "Name:" at bounding box center [707, 94] width 79 height 7
type input "f"
type input "FICTIVE DEP LBSF [DATE]"
click at [687, 105] on div at bounding box center [706, 102] width 70 height 9
click at [682, 128] on span "Country" at bounding box center [705, 124] width 74 height 9
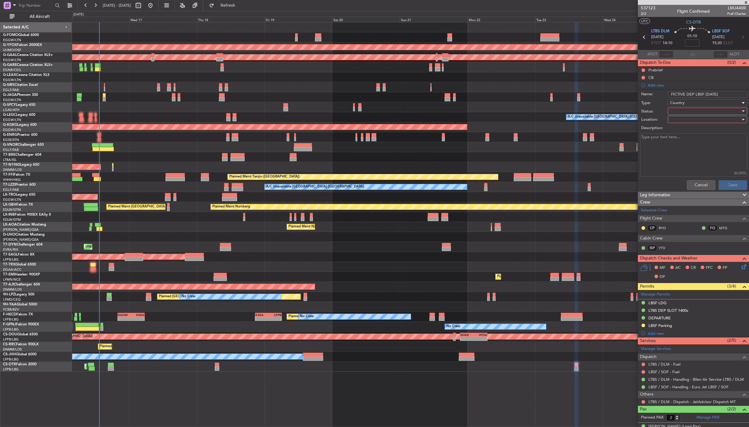
click at [685, 101] on div "Country" at bounding box center [706, 102] width 70 height 9
click at [685, 131] on span "Airport" at bounding box center [705, 133] width 70 height 9
click at [679, 111] on div at bounding box center [706, 111] width 70 height 9
click at [685, 131] on span "In Progress" at bounding box center [705, 132] width 70 height 9
click at [681, 120] on div at bounding box center [706, 119] width 70 height 9
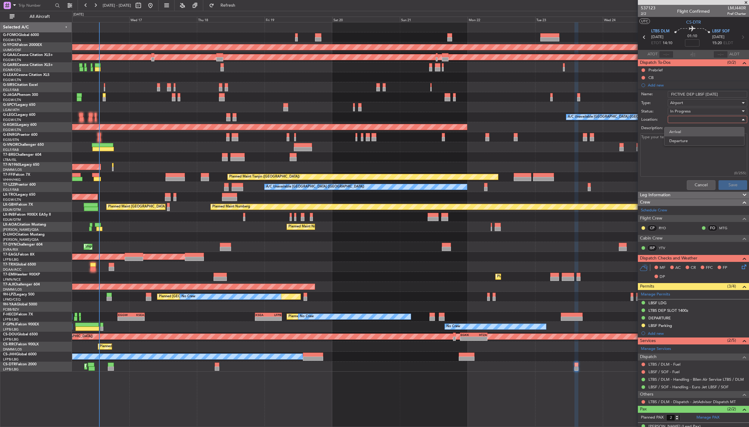
click at [684, 133] on span "Arrival" at bounding box center [705, 131] width 70 height 9
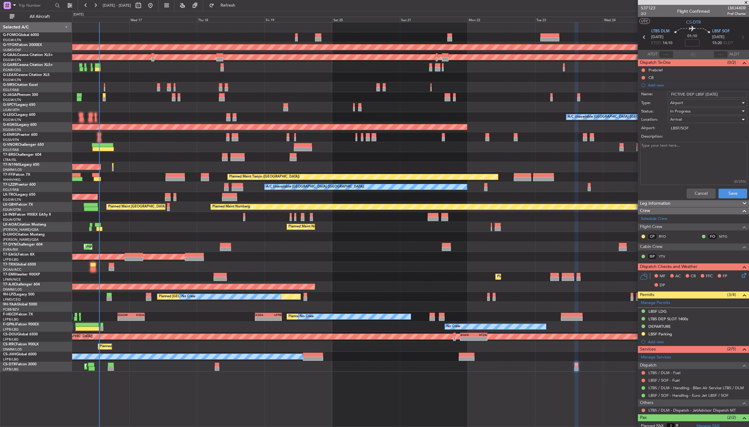
click at [685, 150] on textarea "Description:" at bounding box center [694, 163] width 107 height 43
click at [732, 192] on button "Save" at bounding box center [733, 194] width 29 height 10
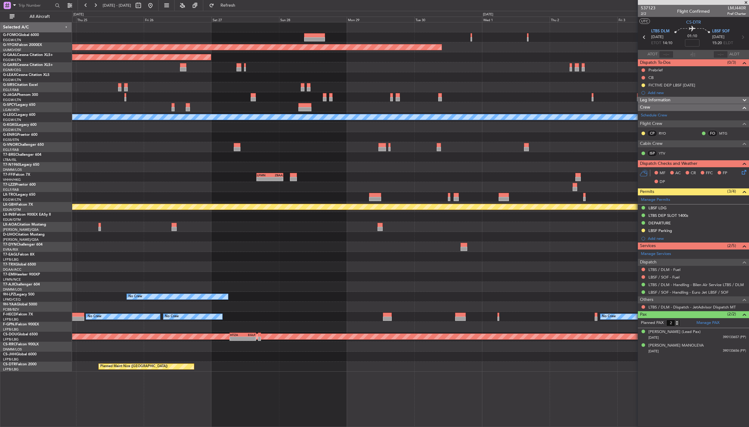
click at [0, 247] on html "16 Sep 2025 - 26 Sep 2025 Refresh Quick Links All Aircraft AOG Maint Ostafyevo …" at bounding box center [374, 213] width 749 height 427
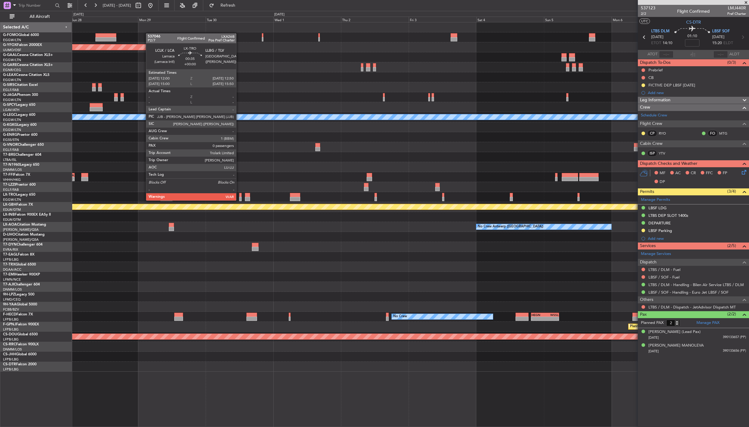
click at [239, 200] on div at bounding box center [240, 199] width 2 height 4
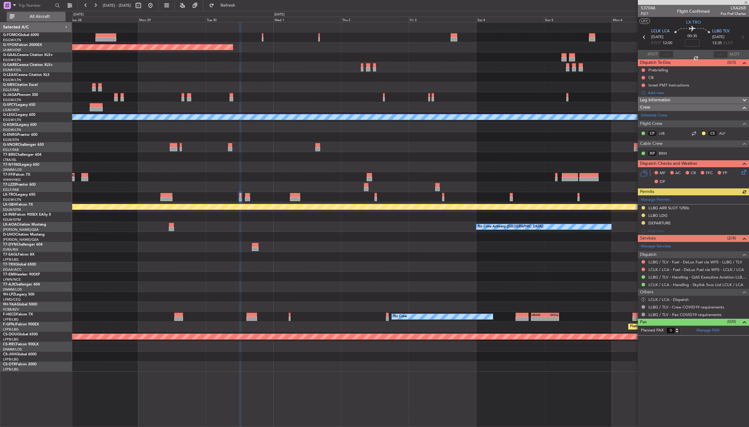
click at [39, 17] on span "All Aircraft" at bounding box center [40, 17] width 48 height 4
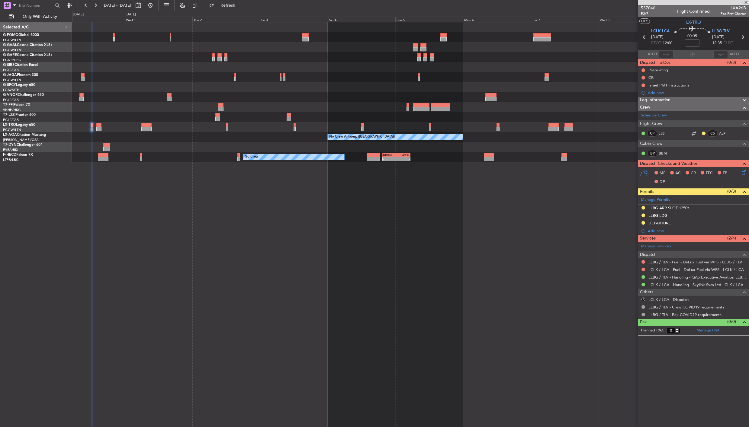
click at [139, 166] on div "Planned Maint Geneva (Cointrin) LFMN 16:05 Z ZBAA 01:35 Z - - No Crew Antwerp (…" at bounding box center [410, 224] width 677 height 405
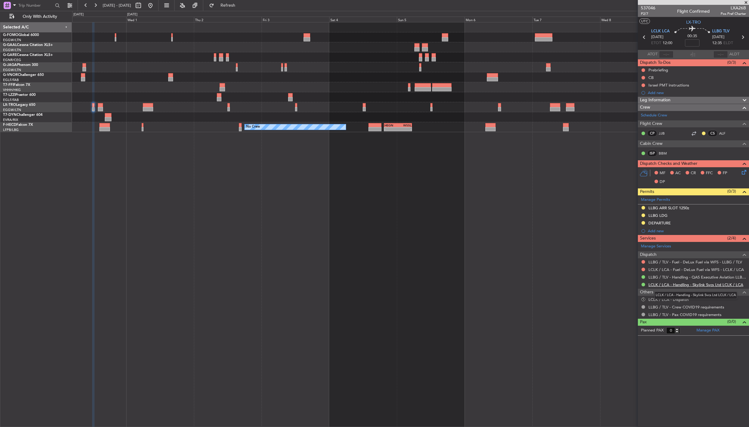
click at [664, 283] on link "LCLK / LCA - Handling - Skylink Svcs Ltd LCLK / LCA" at bounding box center [696, 284] width 95 height 5
click at [643, 36] on icon at bounding box center [645, 37] width 8 height 8
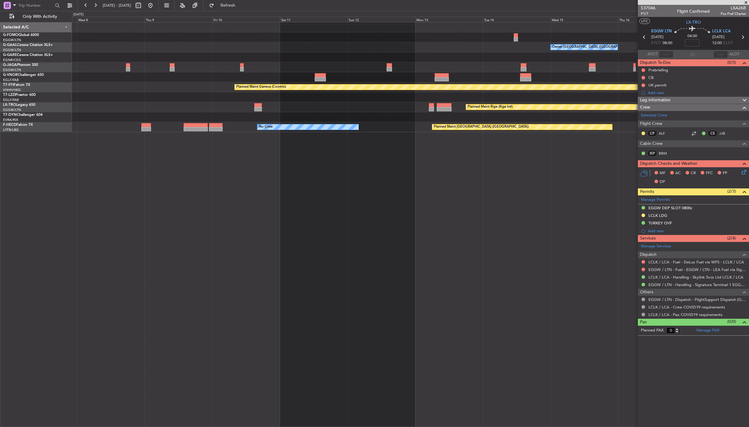
click at [88, 140] on div "Owner London (Luton) Planned Maint Geneva (Cointrin) Planned Maint Riga (Riga I…" at bounding box center [410, 224] width 677 height 405
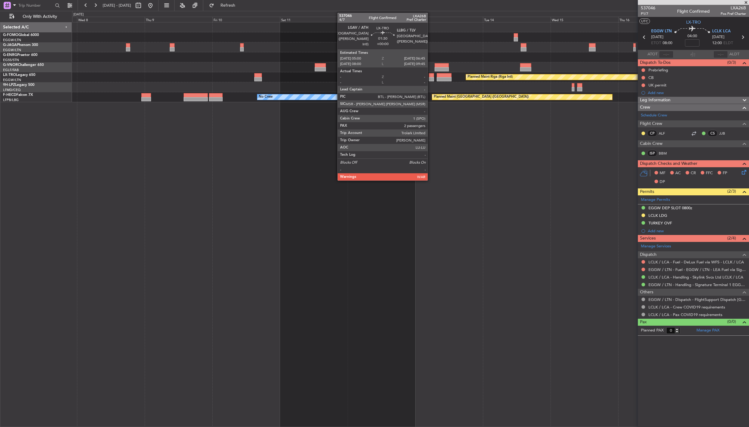
click at [431, 76] on div at bounding box center [431, 75] width 5 height 4
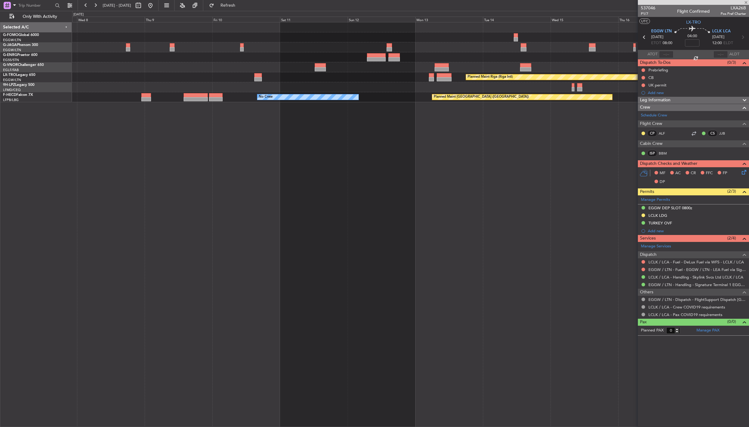
type input "2"
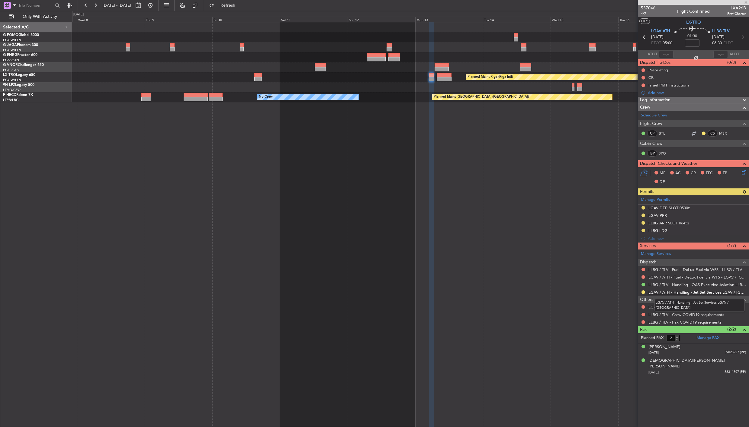
click at [661, 292] on link "LGAV / ATH - Handling - Jet Set Services LGAV / ATH" at bounding box center [698, 291] width 98 height 5
click at [155, 7] on button at bounding box center [151, 6] width 10 height 10
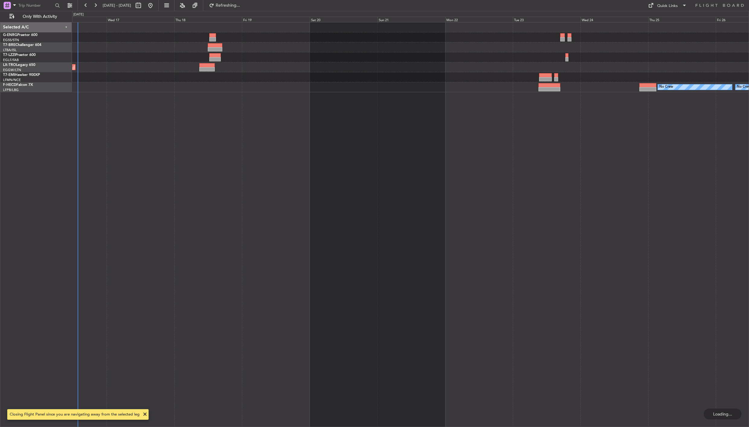
click at [76, 257] on div "Unplanned Maint Athens (Eleftherios Venizelos Intl) No Crew No Crew" at bounding box center [410, 224] width 677 height 405
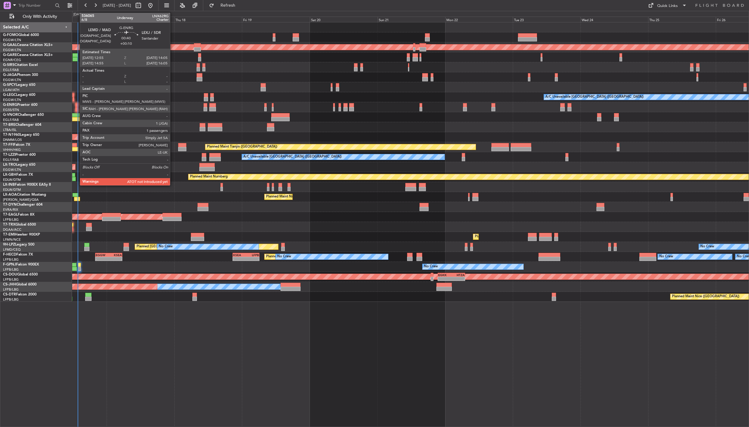
click at [77, 108] on div at bounding box center [76, 109] width 3 height 4
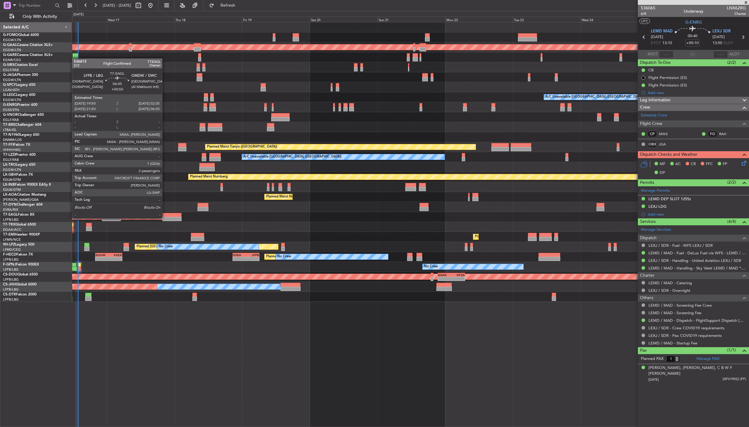
click at [165, 218] on div at bounding box center [172, 219] width 19 height 4
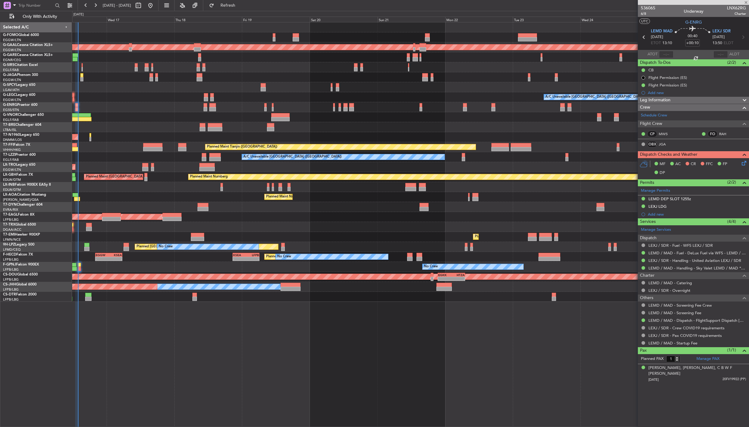
type input "+00:50"
type input "2"
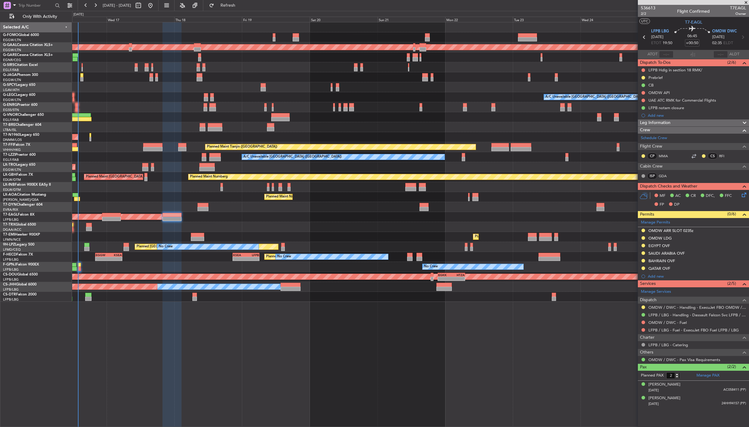
click at [650, 247] on div "EGYPT OVF" at bounding box center [659, 245] width 21 height 5
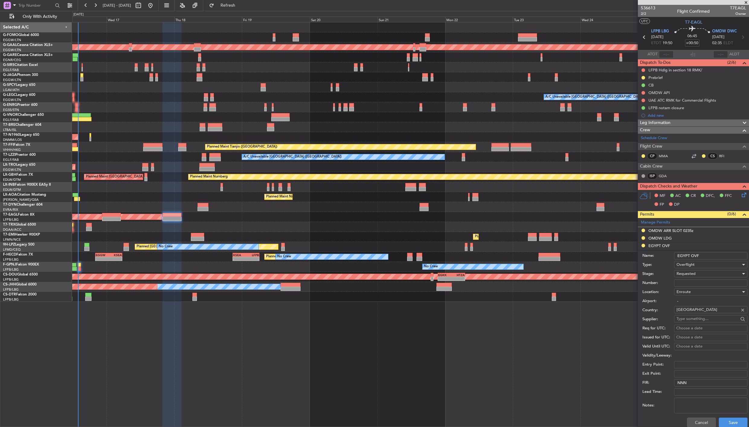
click at [691, 282] on input "Number:" at bounding box center [710, 282] width 73 height 7
paste input "ZASREF NO.54880"
type input "ZASREF NO.54880"
click at [693, 274] on span "Requested" at bounding box center [686, 273] width 19 height 5
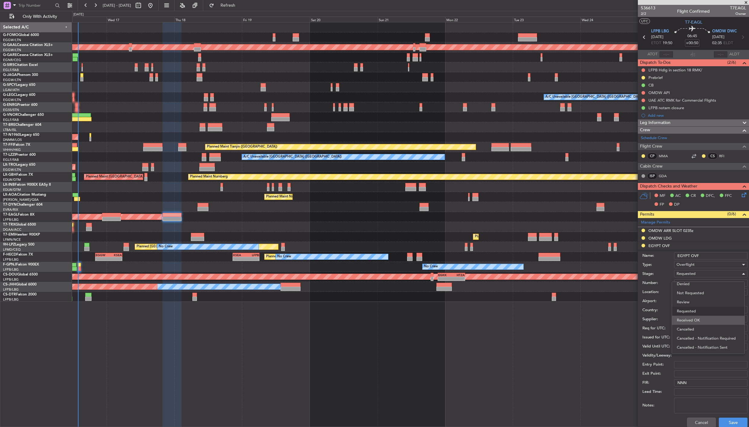
click at [709, 321] on span "Received OK" at bounding box center [708, 319] width 63 height 9
click at [724, 422] on button "Save" at bounding box center [733, 422] width 29 height 10
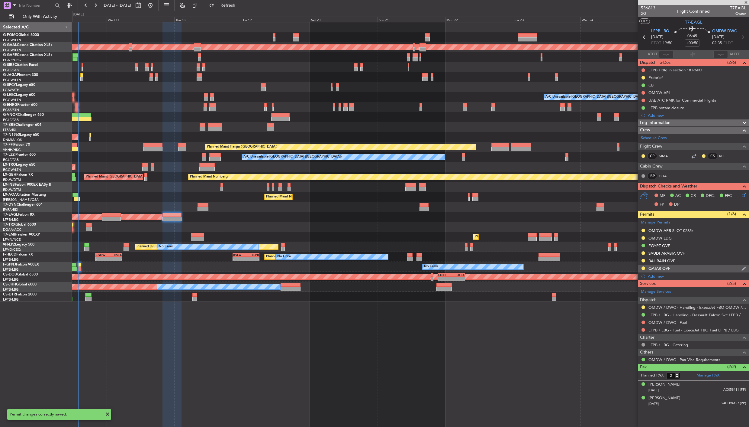
click at [678, 271] on div "QATAR OVF" at bounding box center [693, 269] width 111 height 8
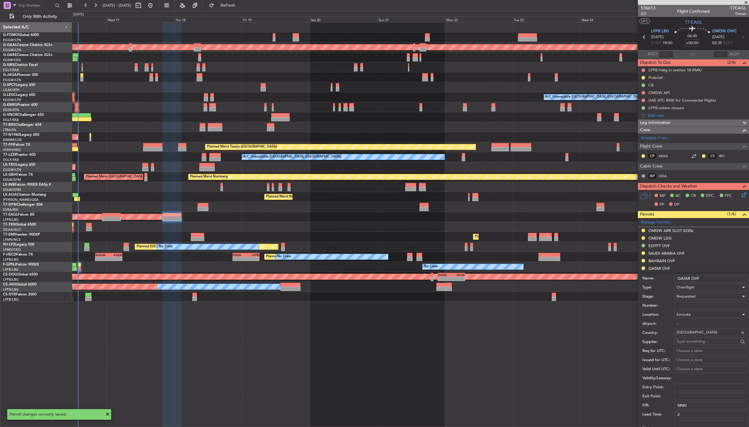
click at [723, 298] on div "Requested" at bounding box center [709, 296] width 64 height 9
click at [717, 346] on span "Received OK" at bounding box center [708, 342] width 63 height 9
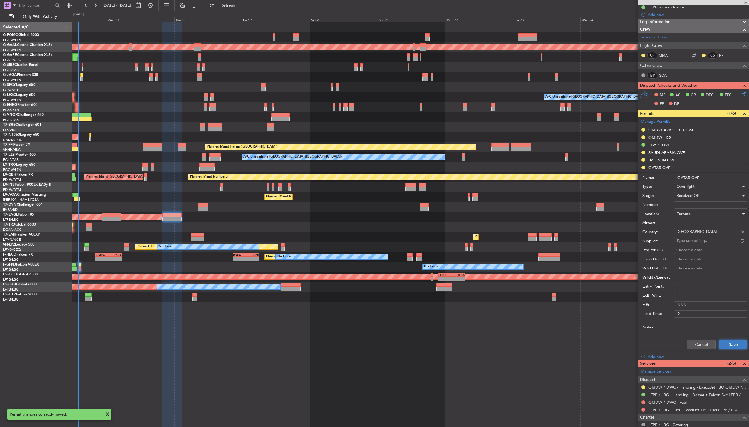
click at [730, 344] on button "Save" at bounding box center [733, 344] width 29 height 10
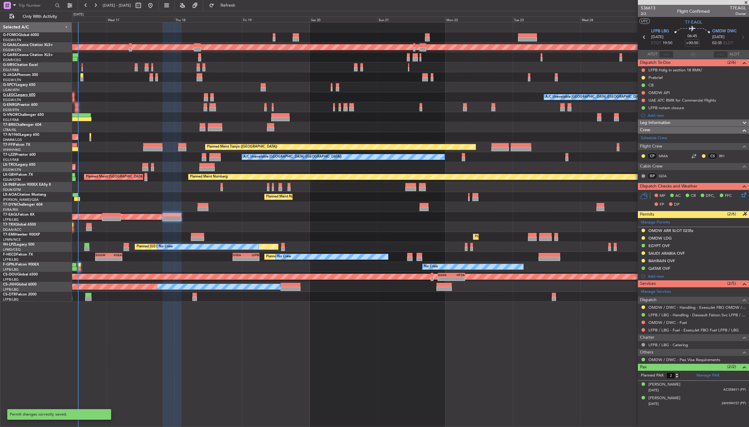
scroll to position [0, 0]
